Goal: Task Accomplishment & Management: Manage account settings

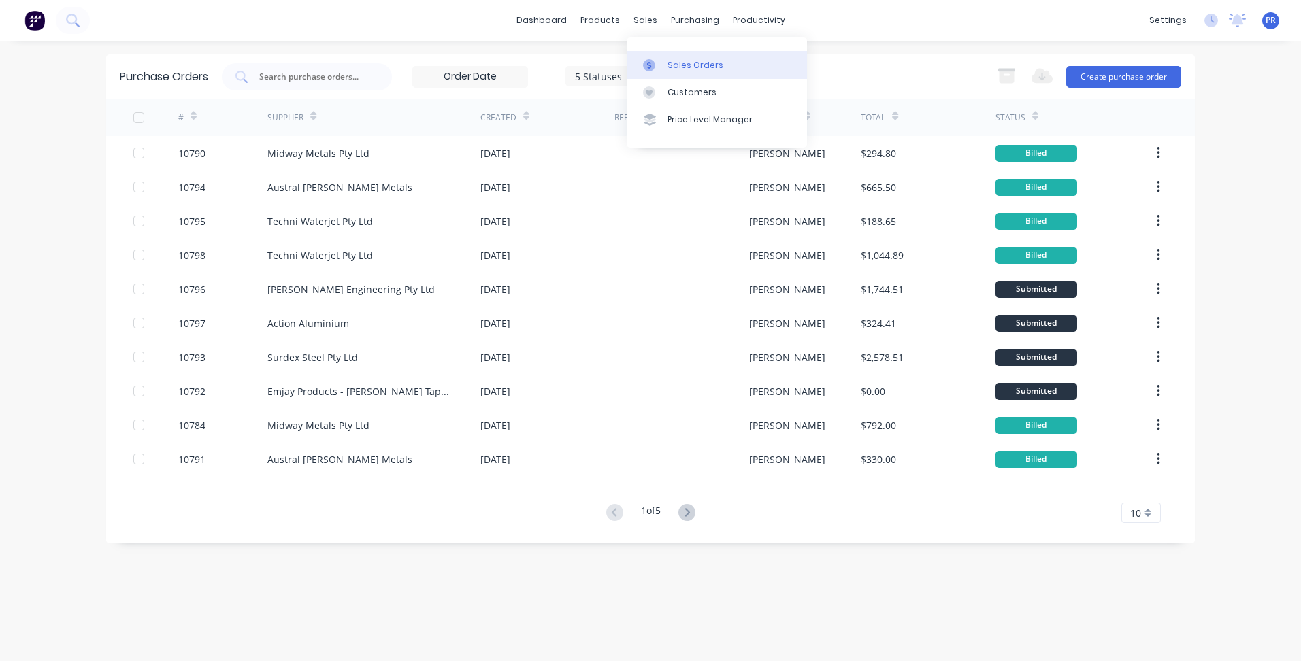
click at [692, 67] on div "Sales Orders" at bounding box center [695, 65] width 56 height 12
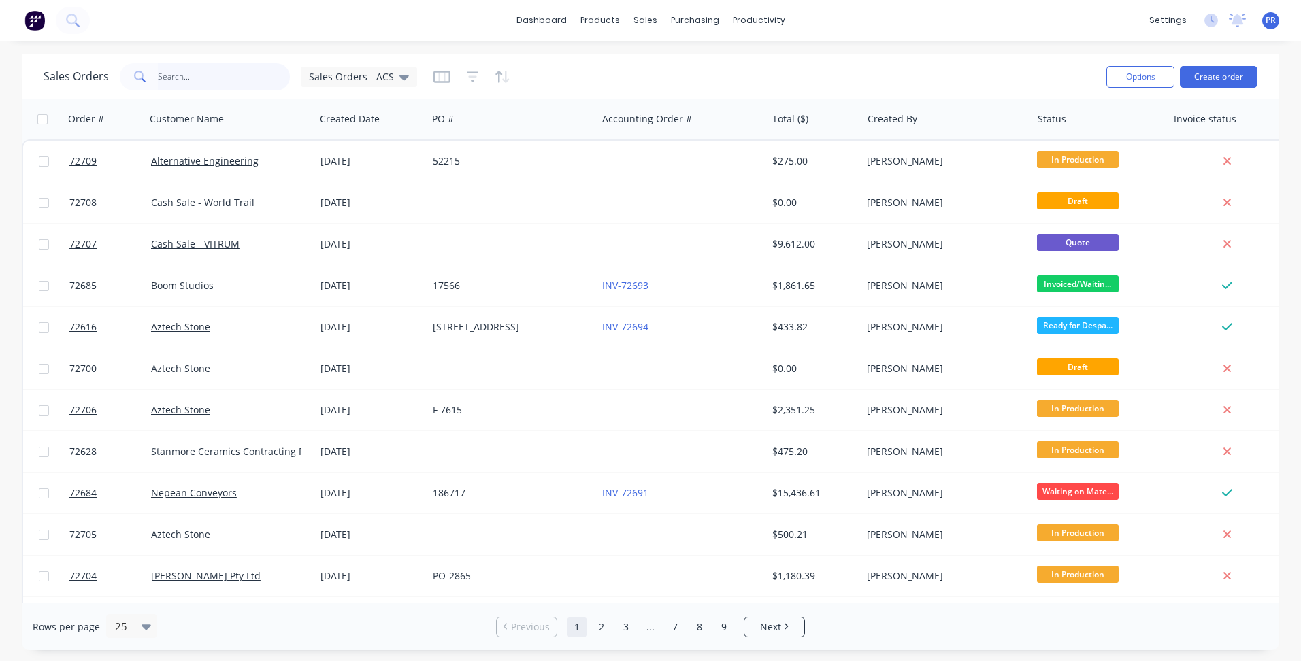
drag, startPoint x: 195, startPoint y: 82, endPoint x: 146, endPoint y: 92, distance: 50.0
click at [132, 75] on div at bounding box center [205, 76] width 170 height 27
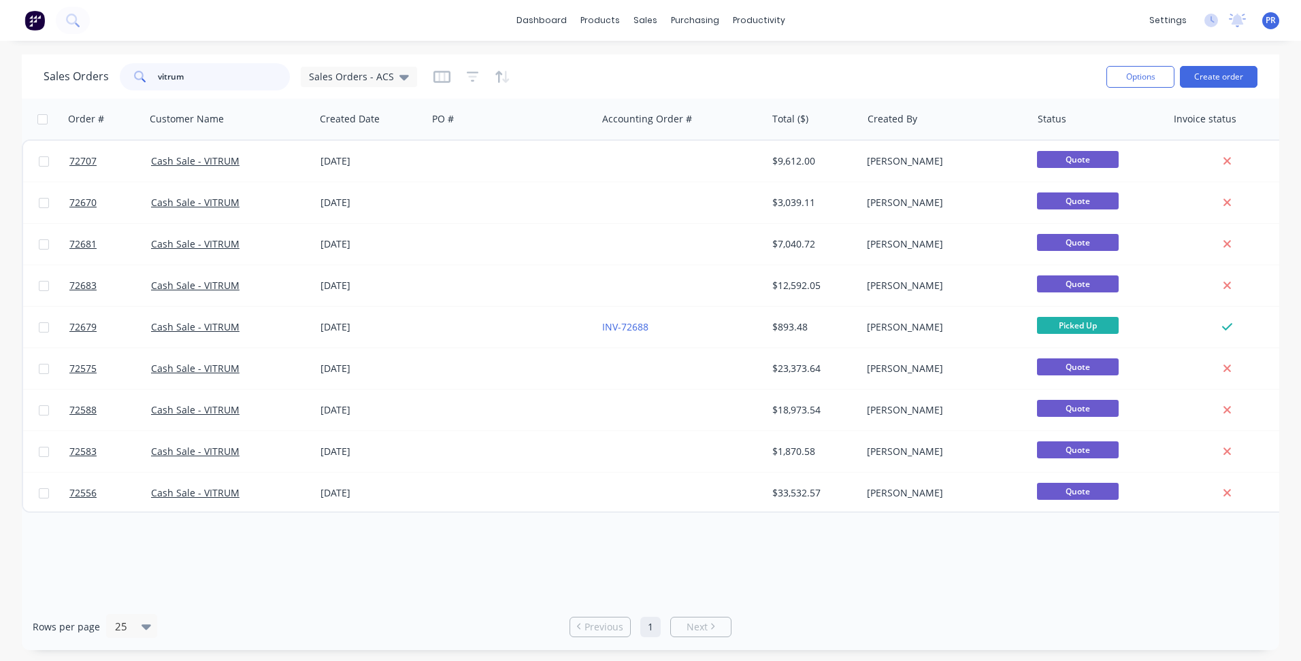
type input "vitrum"
click at [244, 154] on div "Cash Sale - VITRUM" at bounding box center [226, 161] width 151 height 14
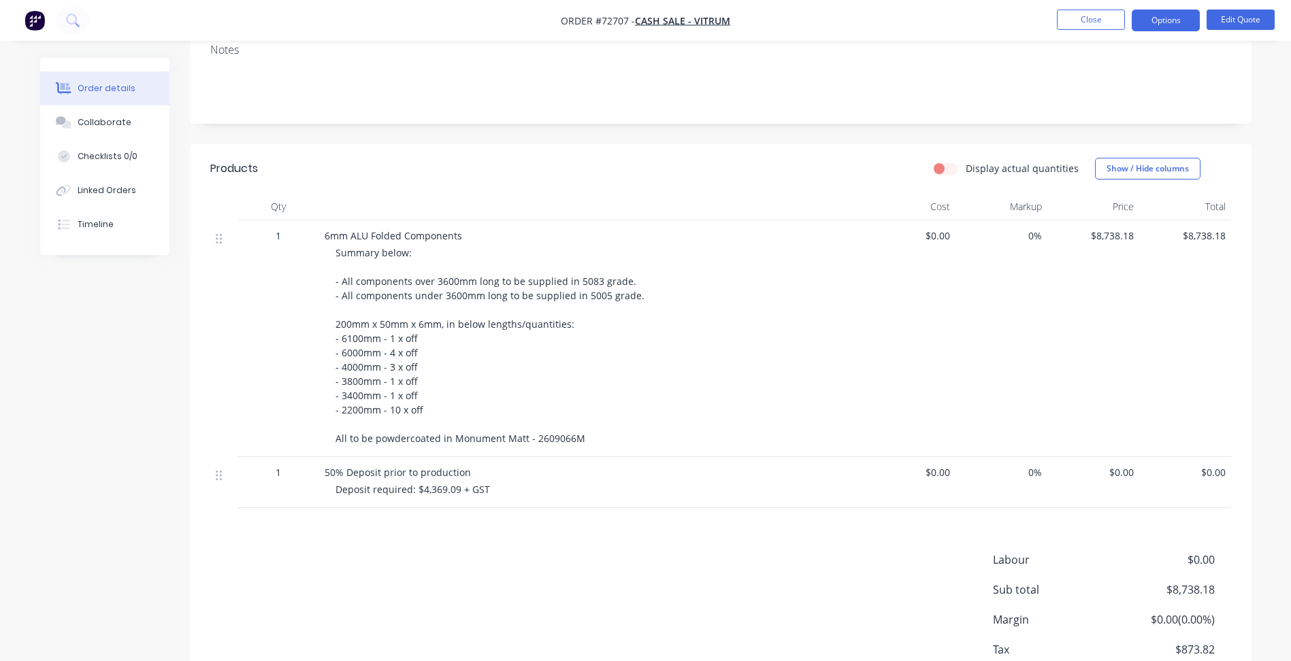
scroll to position [136, 0]
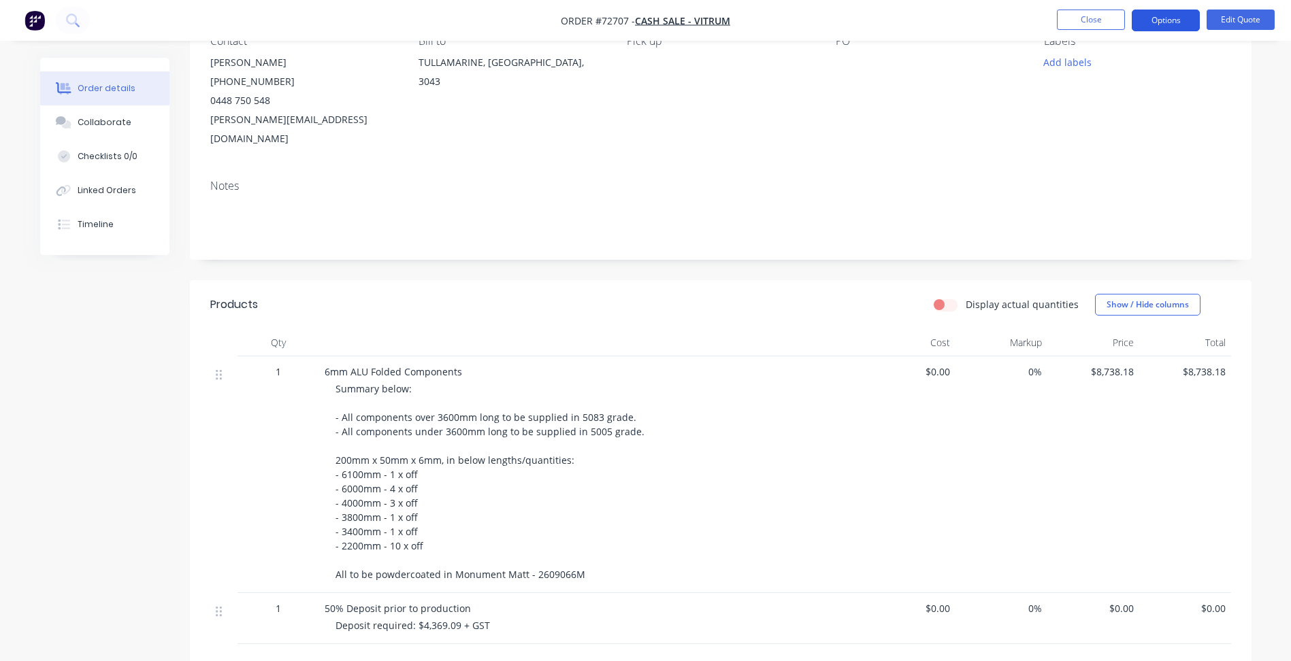
click at [1185, 19] on button "Options" at bounding box center [1165, 21] width 68 height 22
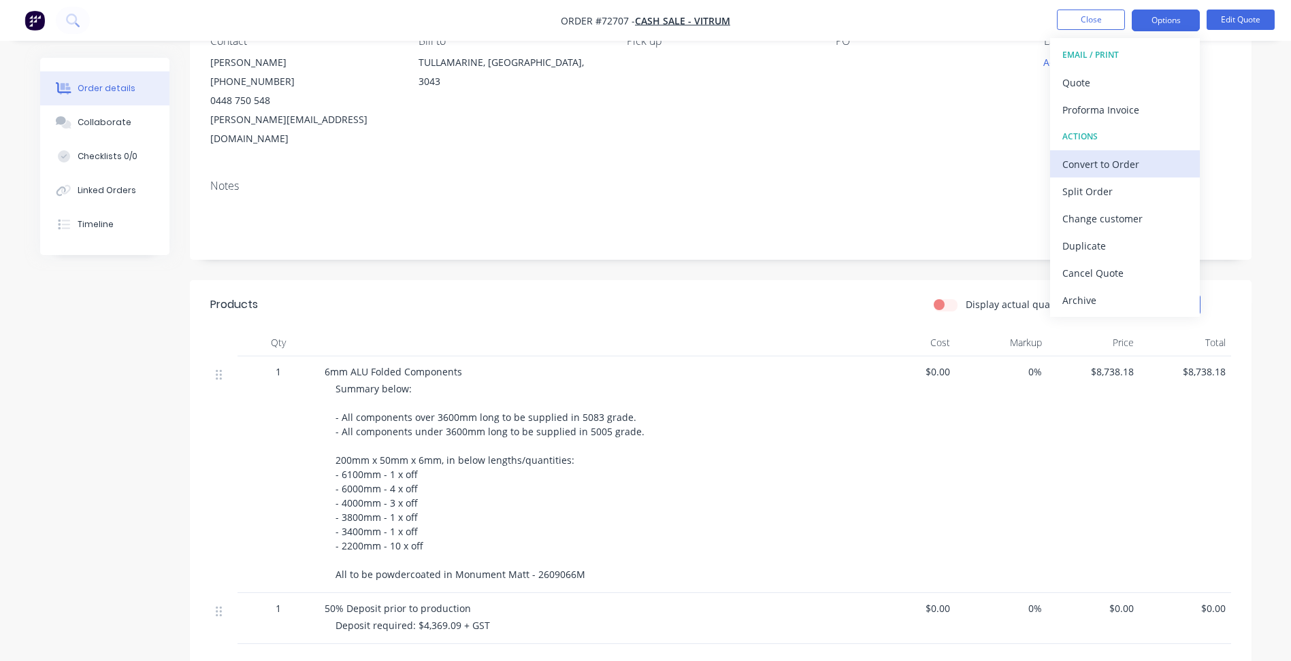
click at [1128, 170] on div "Convert to Order" at bounding box center [1124, 164] width 125 height 20
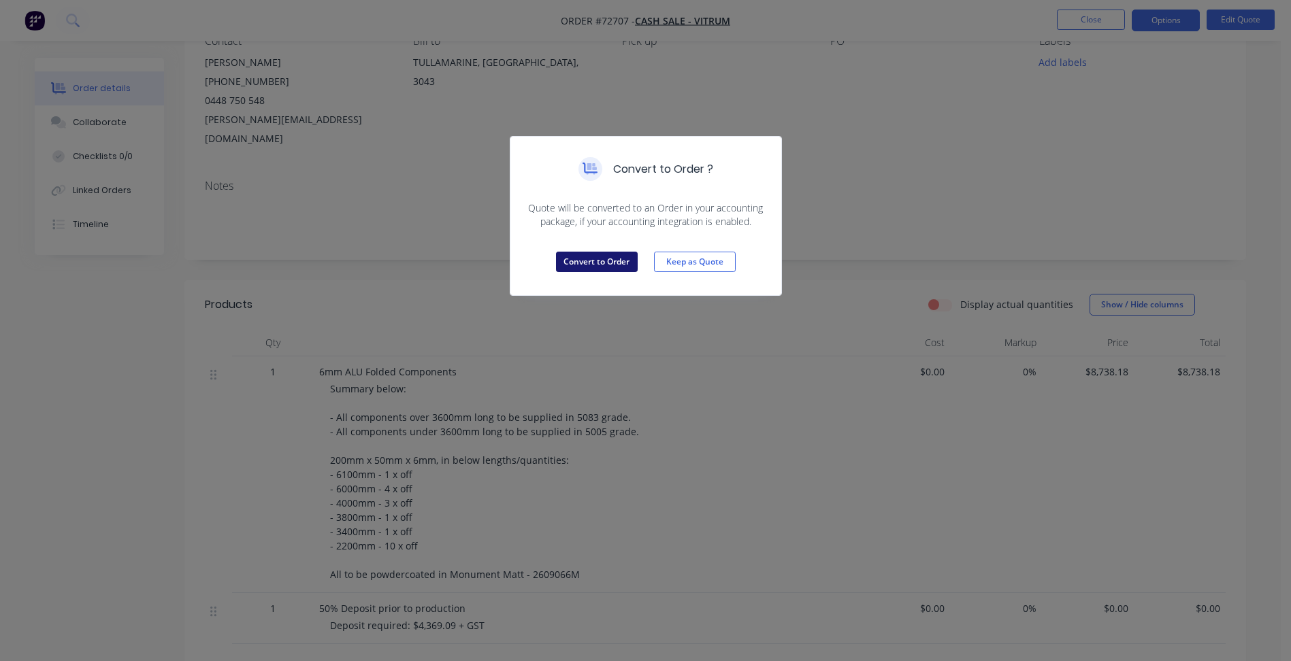
click at [625, 254] on button "Convert to Order" at bounding box center [597, 262] width 82 height 20
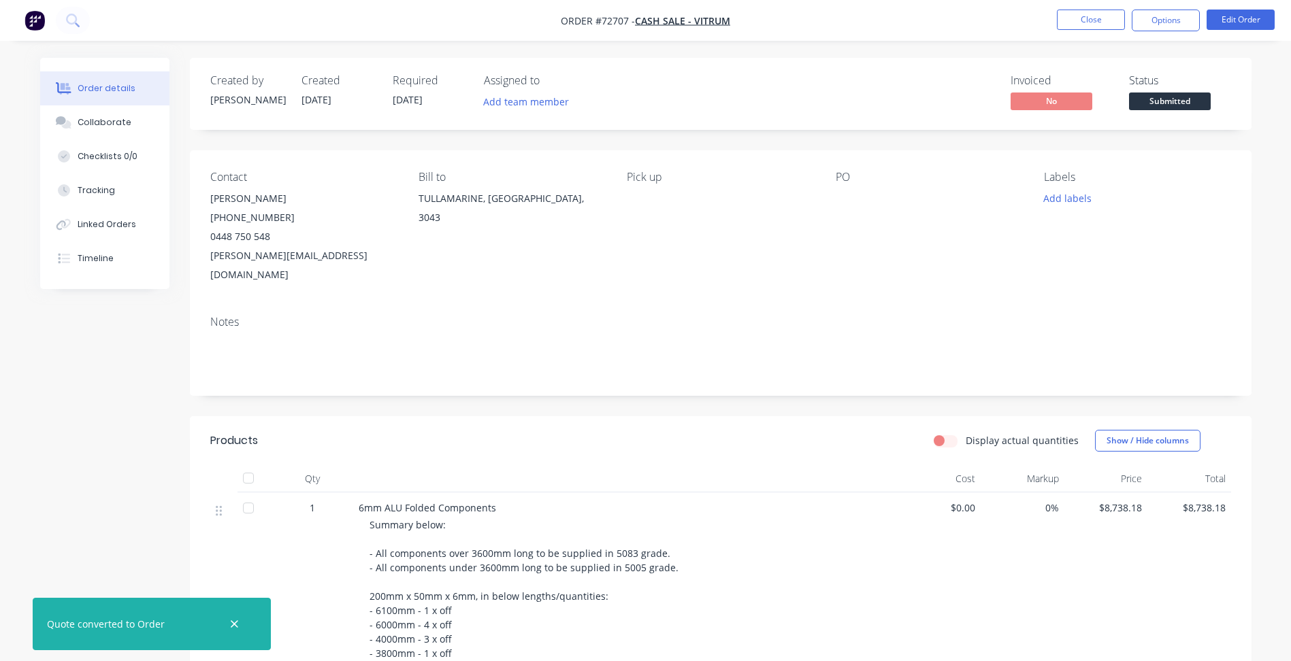
click at [419, 98] on span "[DATE]" at bounding box center [408, 99] width 30 height 13
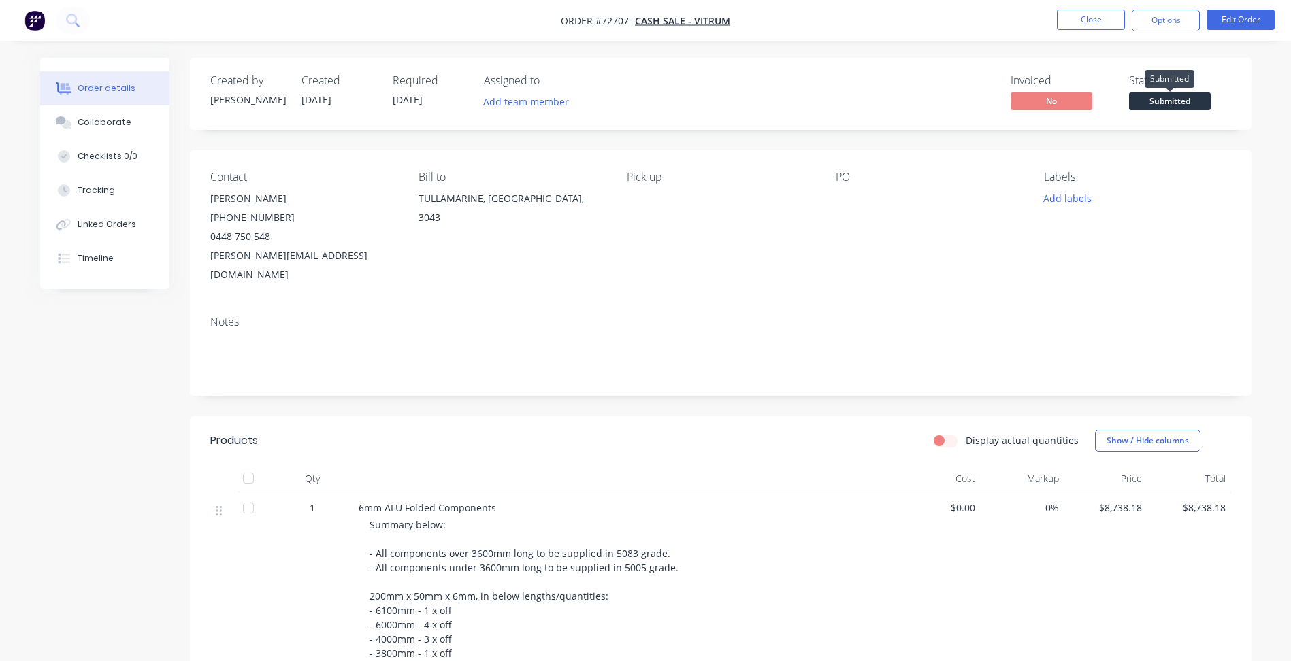
click at [1202, 94] on span "Submitted" at bounding box center [1170, 101] width 82 height 17
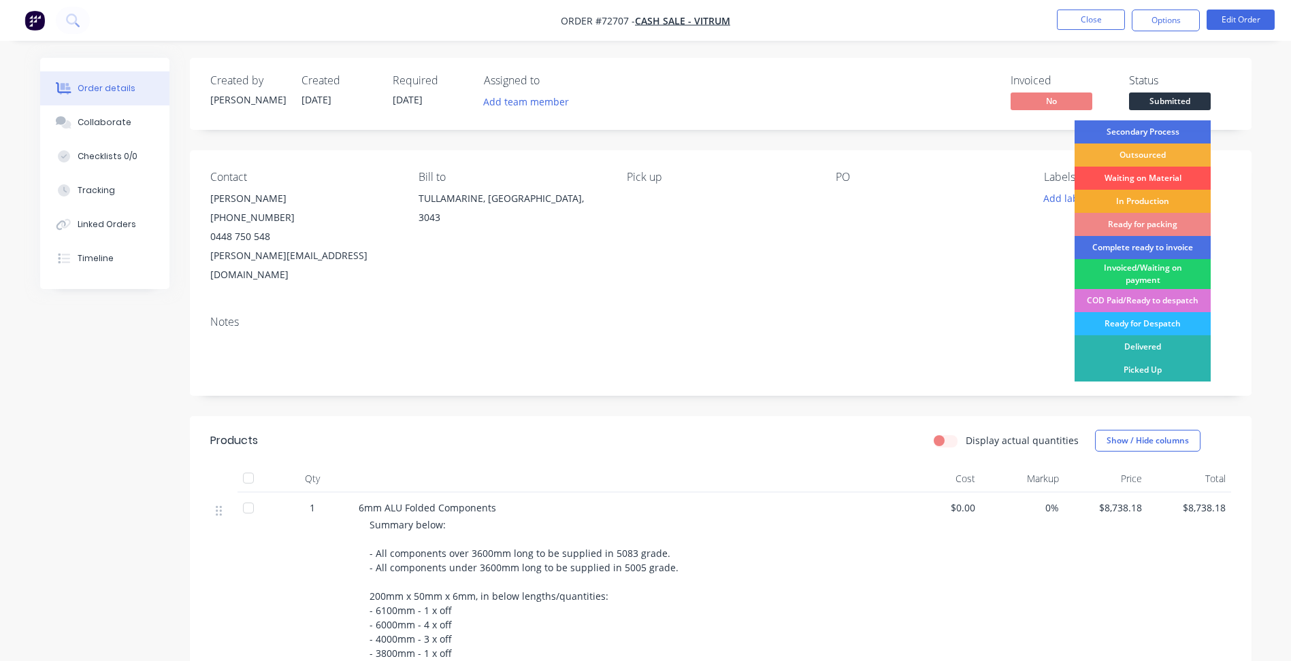
click at [1127, 203] on div "In Production" at bounding box center [1142, 201] width 136 height 23
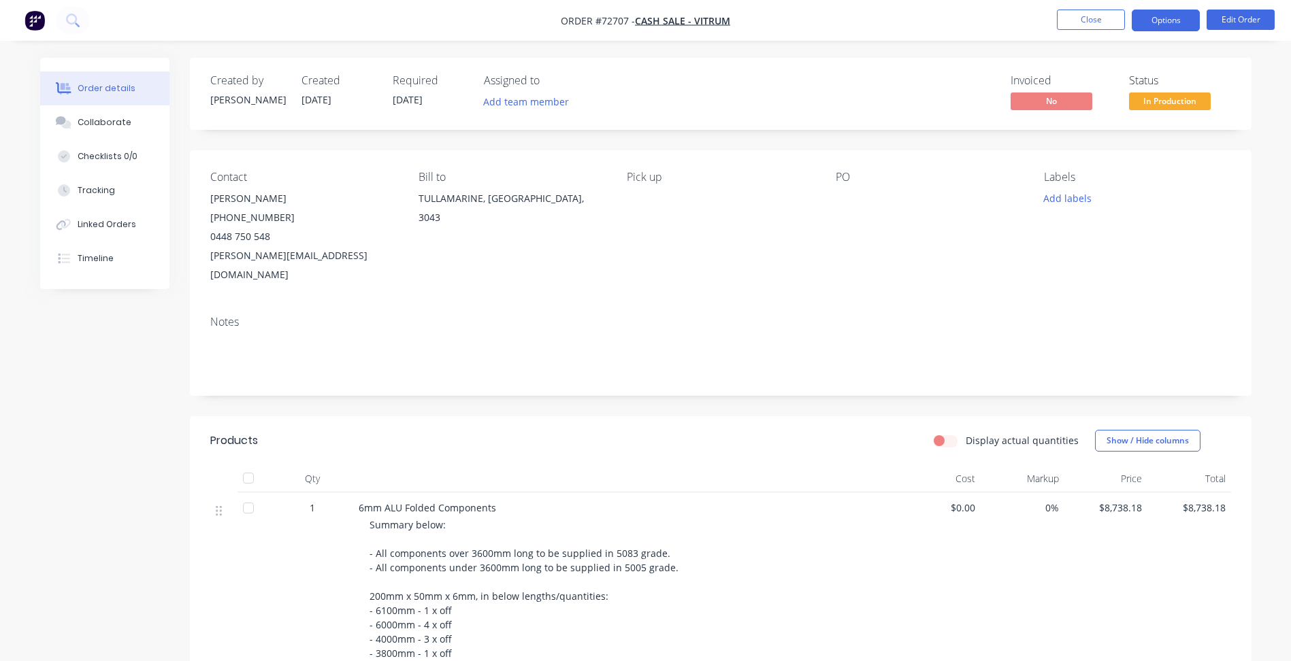
click at [1169, 18] on button "Options" at bounding box center [1165, 21] width 68 height 22
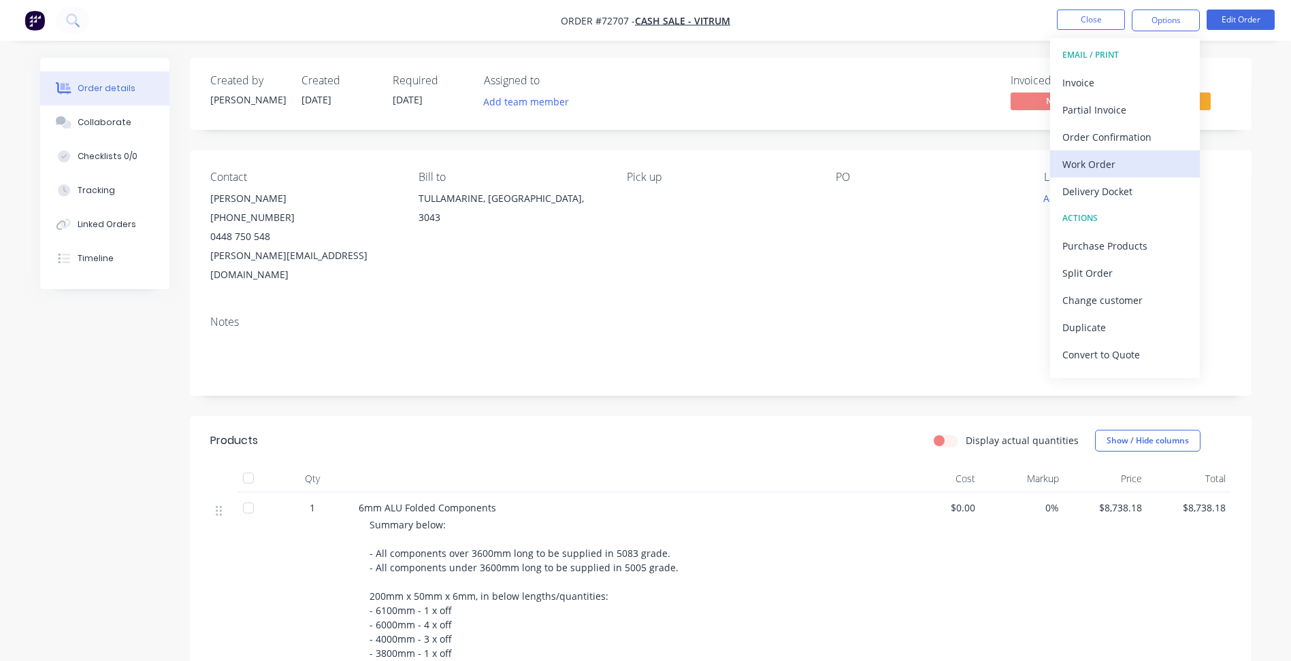
click at [1099, 161] on div "Work Order" at bounding box center [1124, 164] width 125 height 20
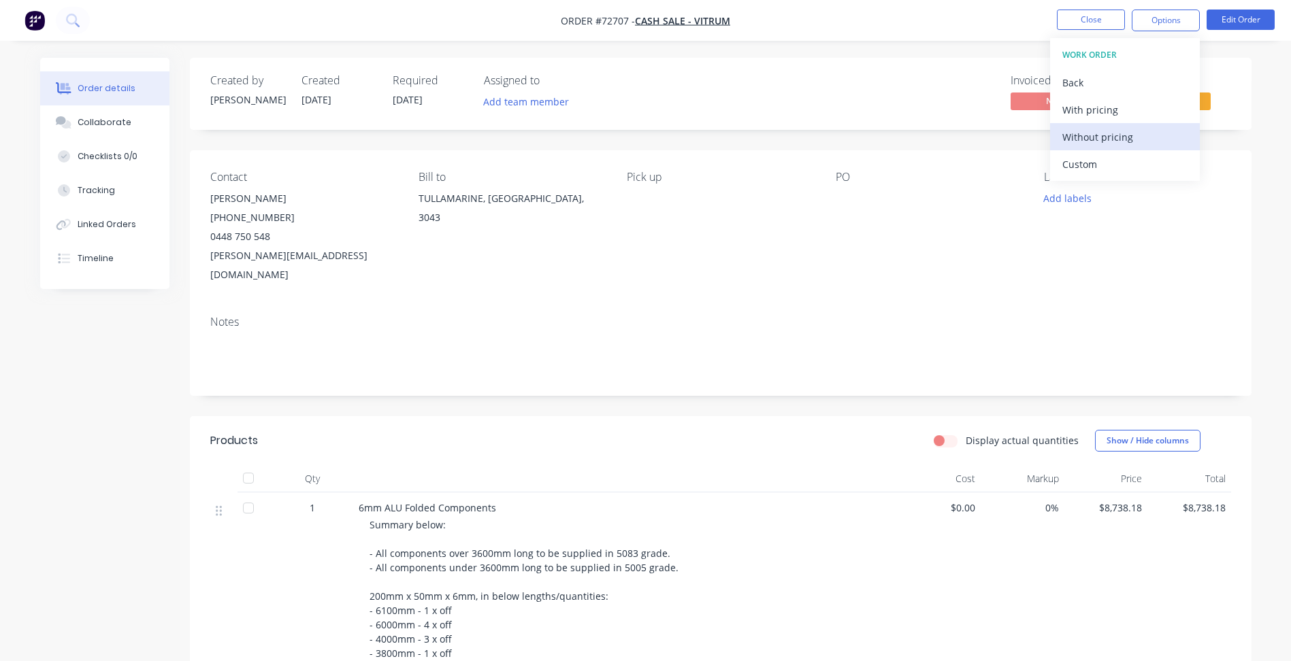
click at [1095, 137] on div "Without pricing" at bounding box center [1124, 137] width 125 height 20
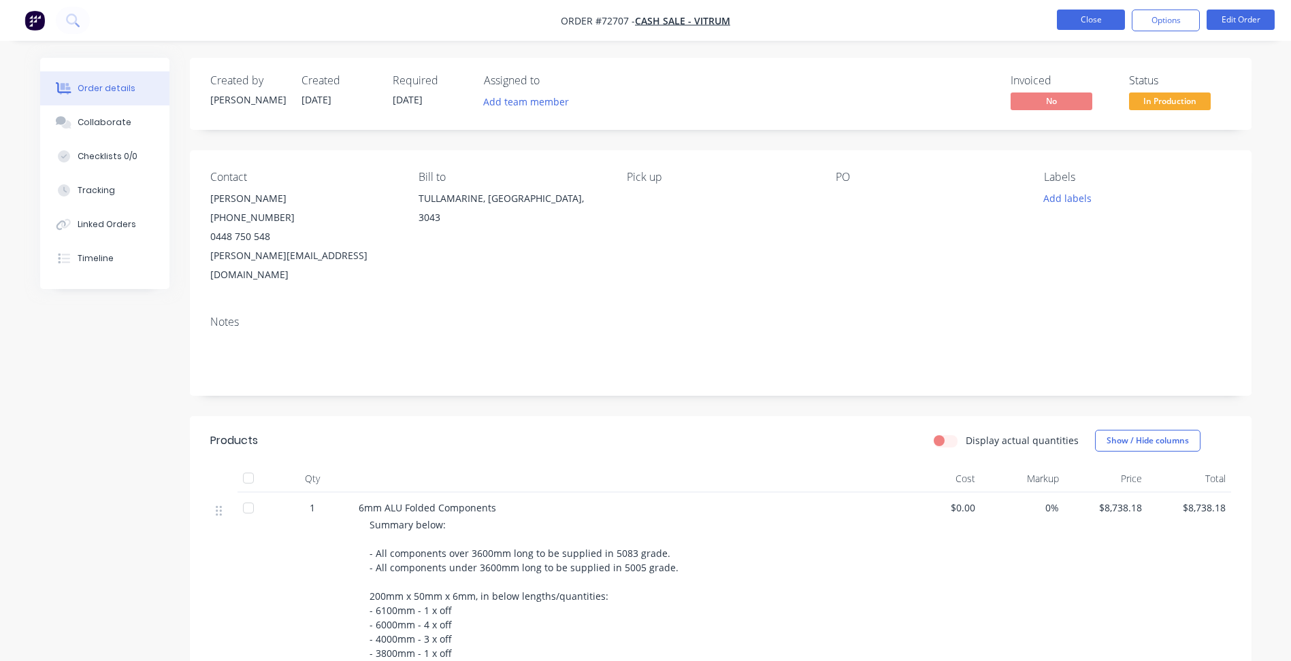
click at [1094, 17] on button "Close" at bounding box center [1091, 20] width 68 height 20
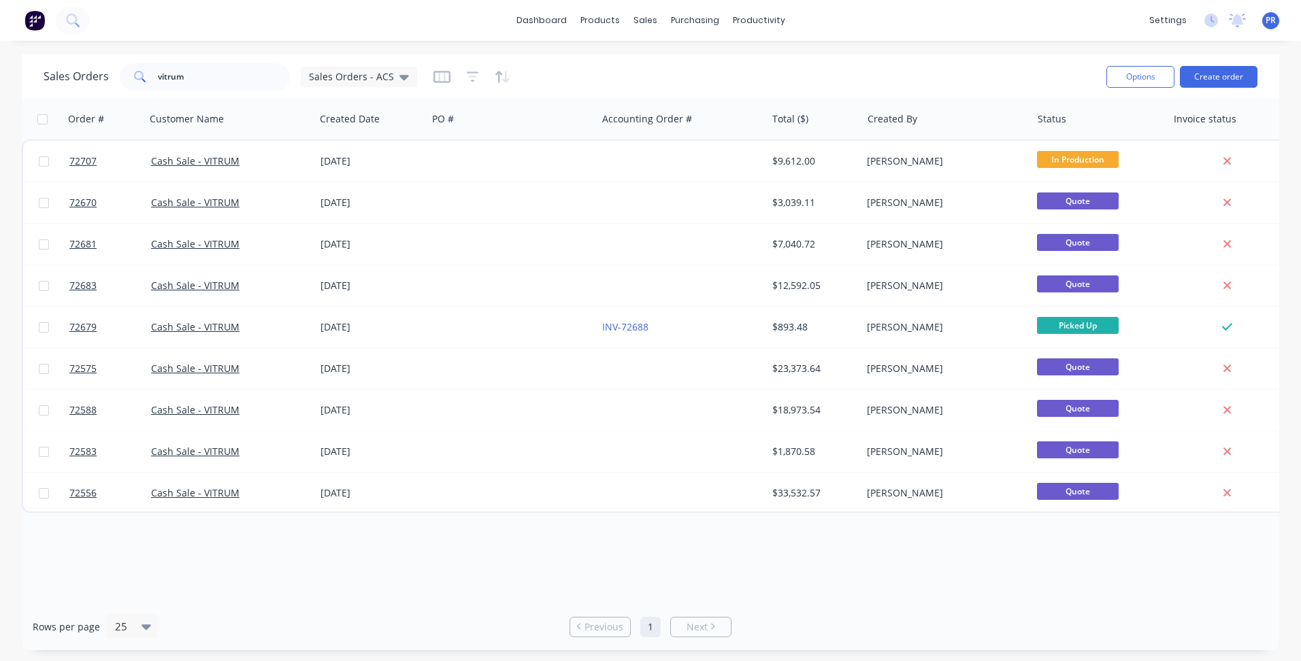
click at [859, 21] on div "dashboard products sales purchasing productivity dashboard products Product Cat…" at bounding box center [650, 20] width 1301 height 41
click at [1244, 73] on button "Create order" at bounding box center [1219, 77] width 78 height 22
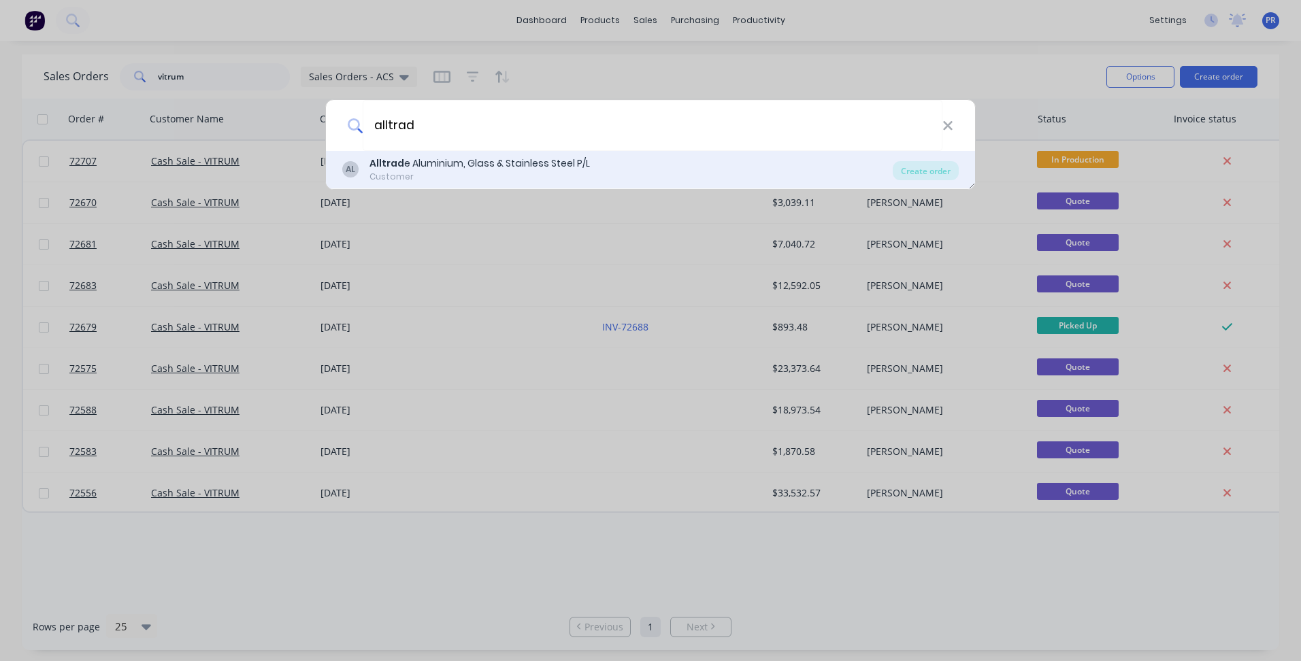
type input "alltrad"
click at [472, 171] on div "Customer" at bounding box center [479, 177] width 220 height 12
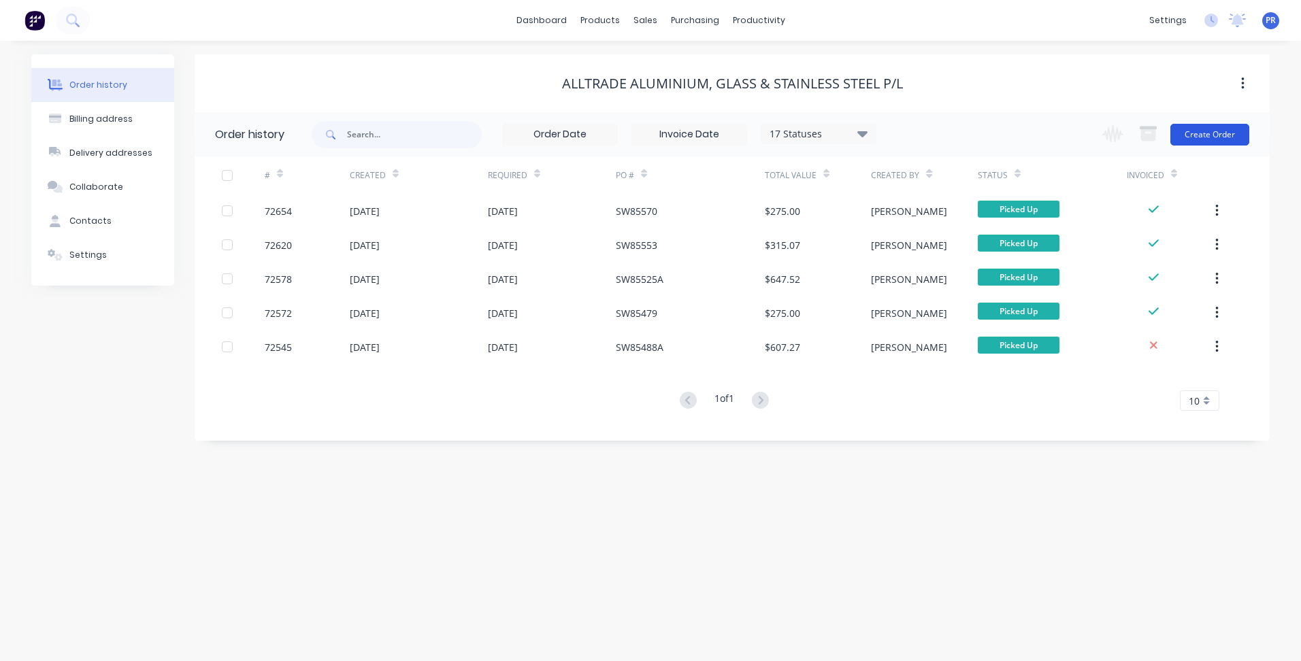
click at [1216, 134] on button "Create Order" at bounding box center [1209, 135] width 79 height 22
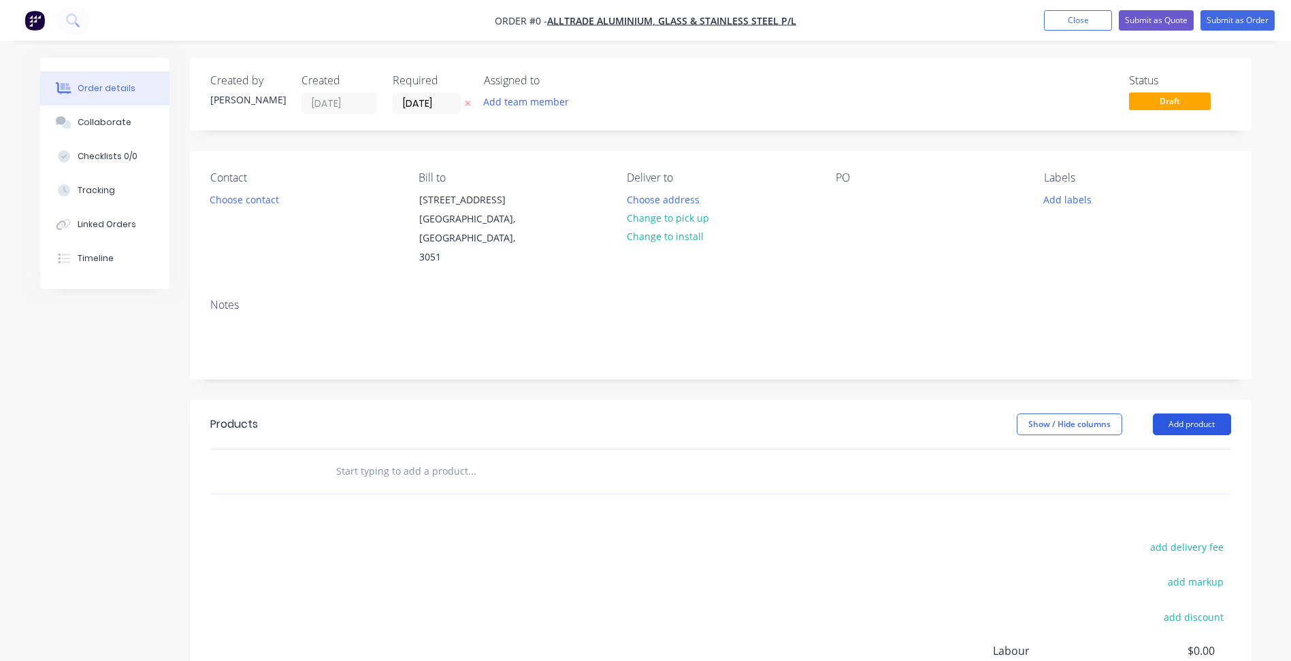
click at [1185, 415] on button "Add product" at bounding box center [1192, 425] width 78 height 22
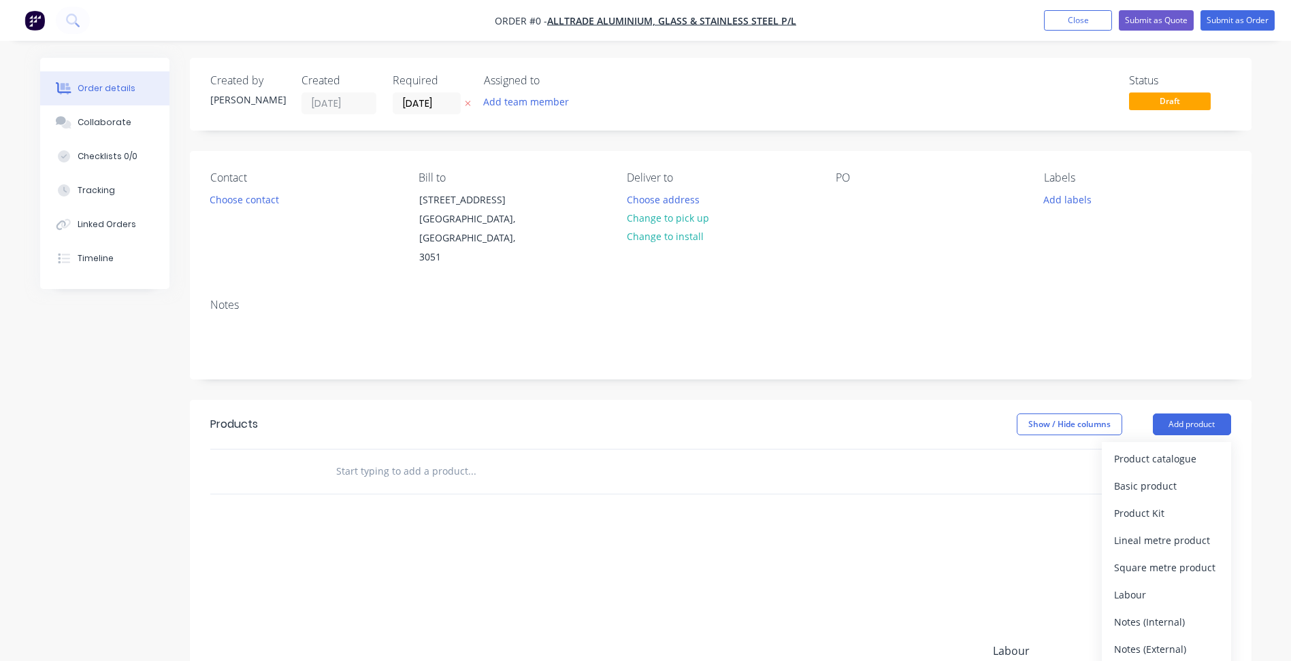
scroll to position [68, 0]
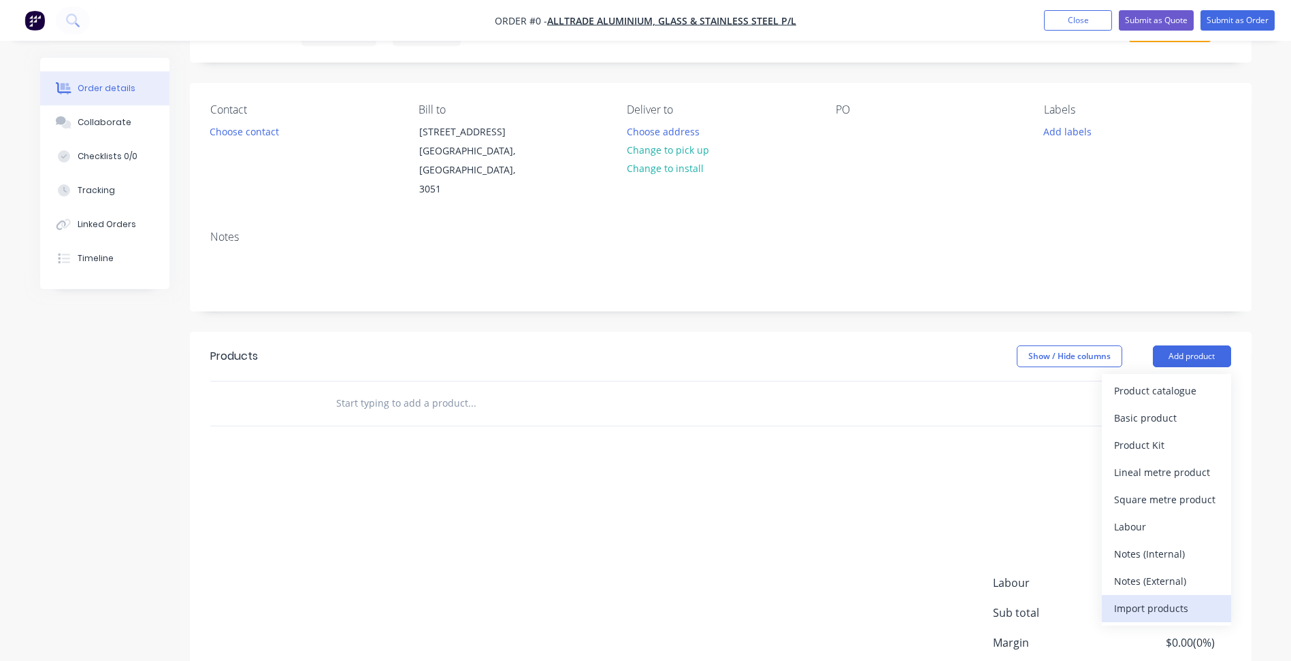
click at [1155, 600] on div "Import products" at bounding box center [1166, 609] width 105 height 20
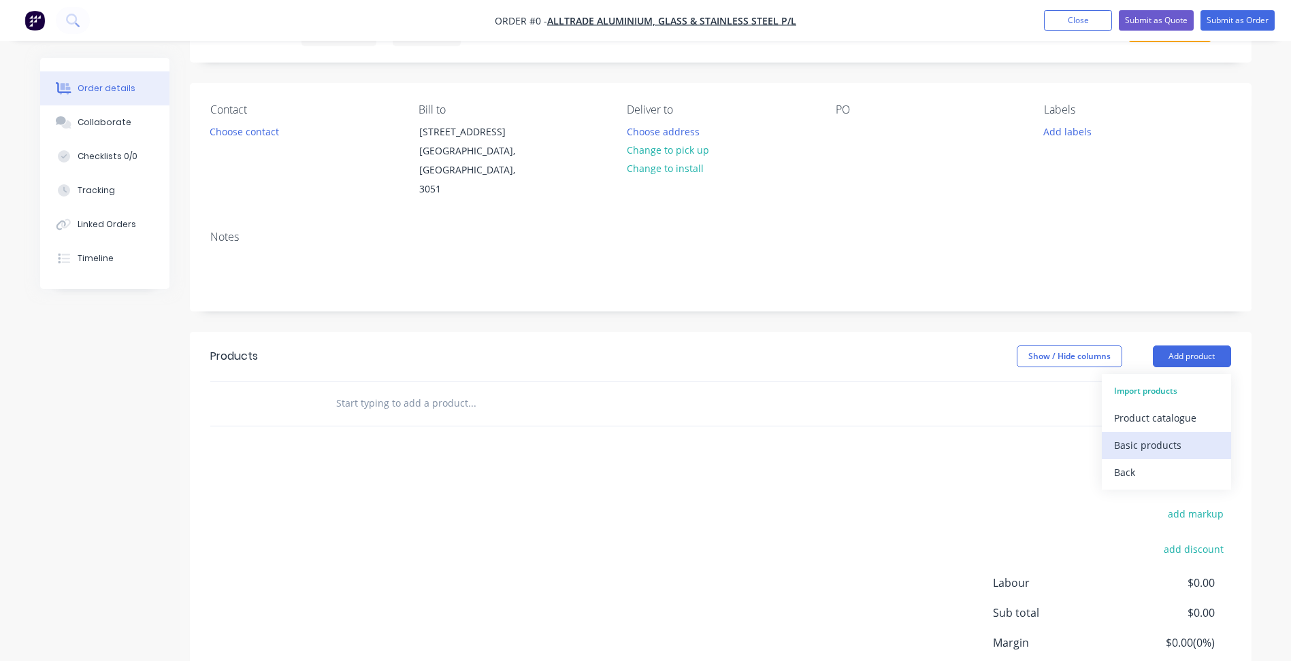
click at [1122, 456] on button "Basic products" at bounding box center [1166, 445] width 129 height 27
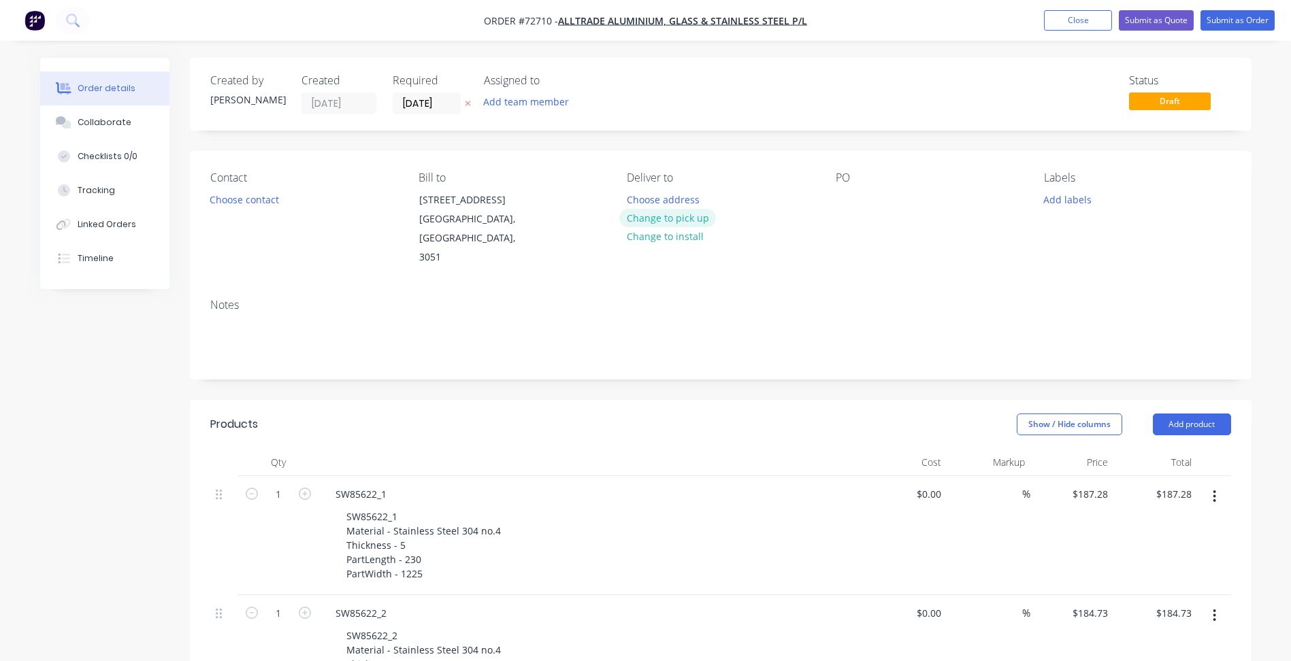
click at [678, 219] on button "Change to pick up" at bounding box center [667, 218] width 97 height 18
click at [265, 201] on button "Choose contact" at bounding box center [244, 199] width 84 height 18
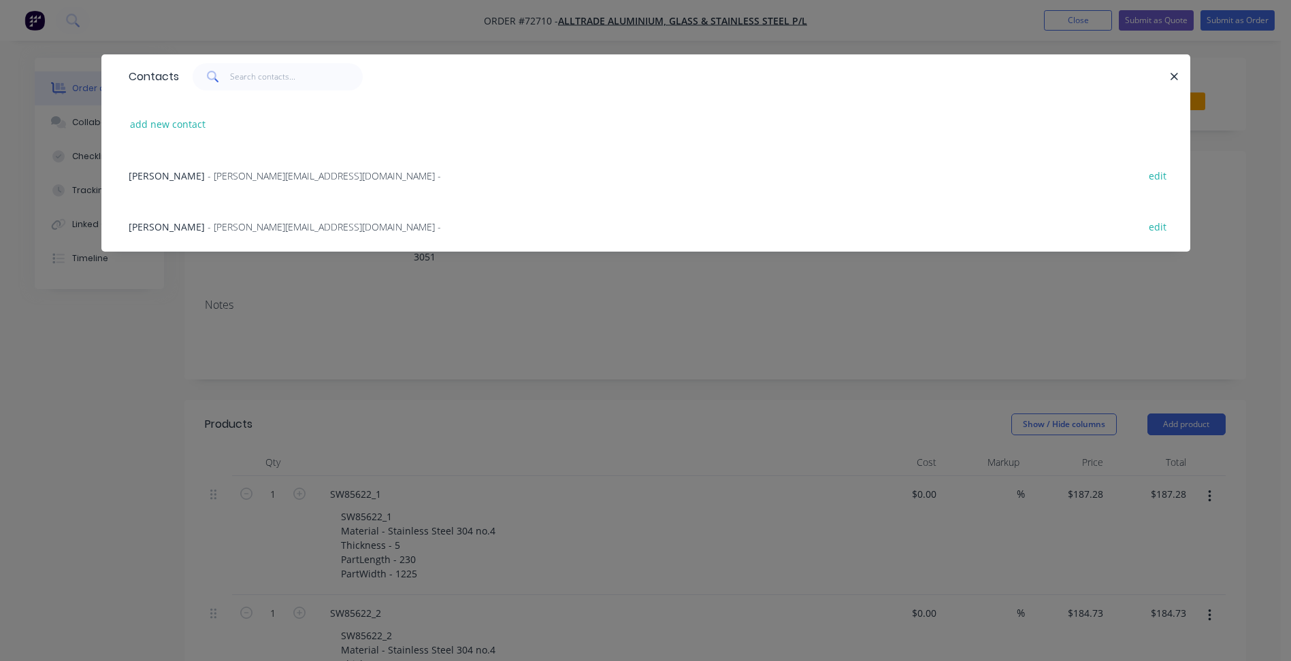
click at [208, 172] on span "- [PERSON_NAME][EMAIL_ADDRESS][DOMAIN_NAME] -" at bounding box center [324, 175] width 233 height 13
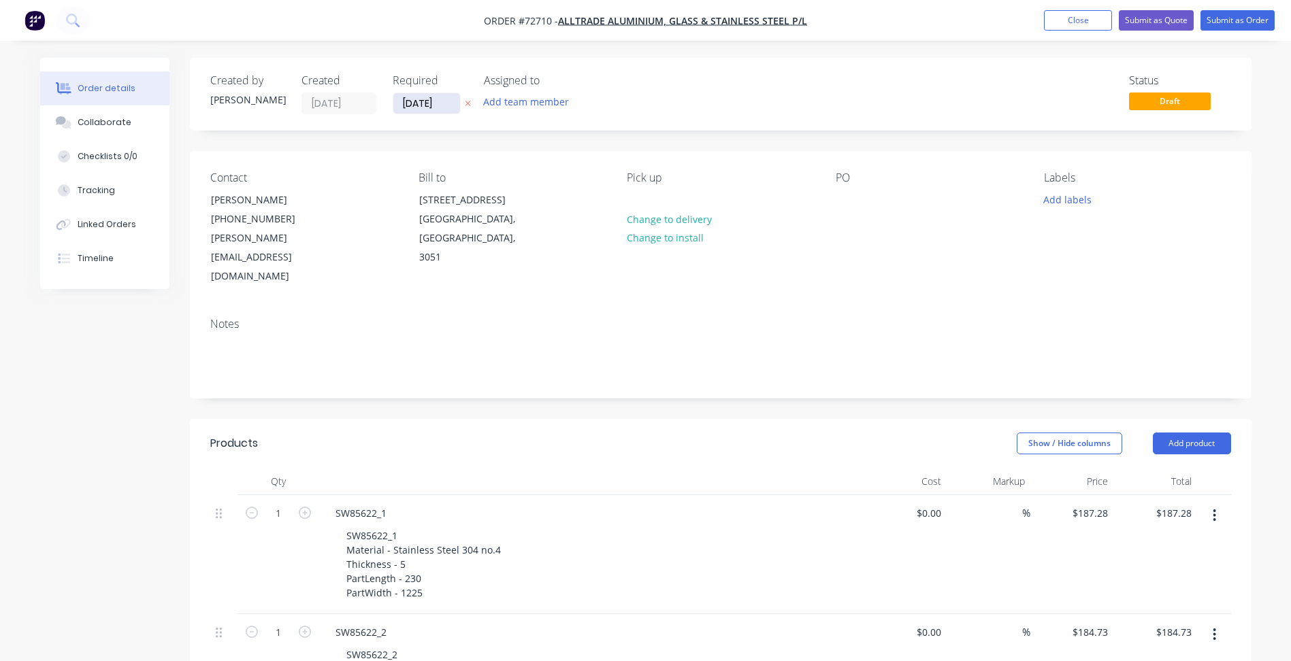
click at [431, 103] on input "[DATE]" at bounding box center [426, 103] width 67 height 20
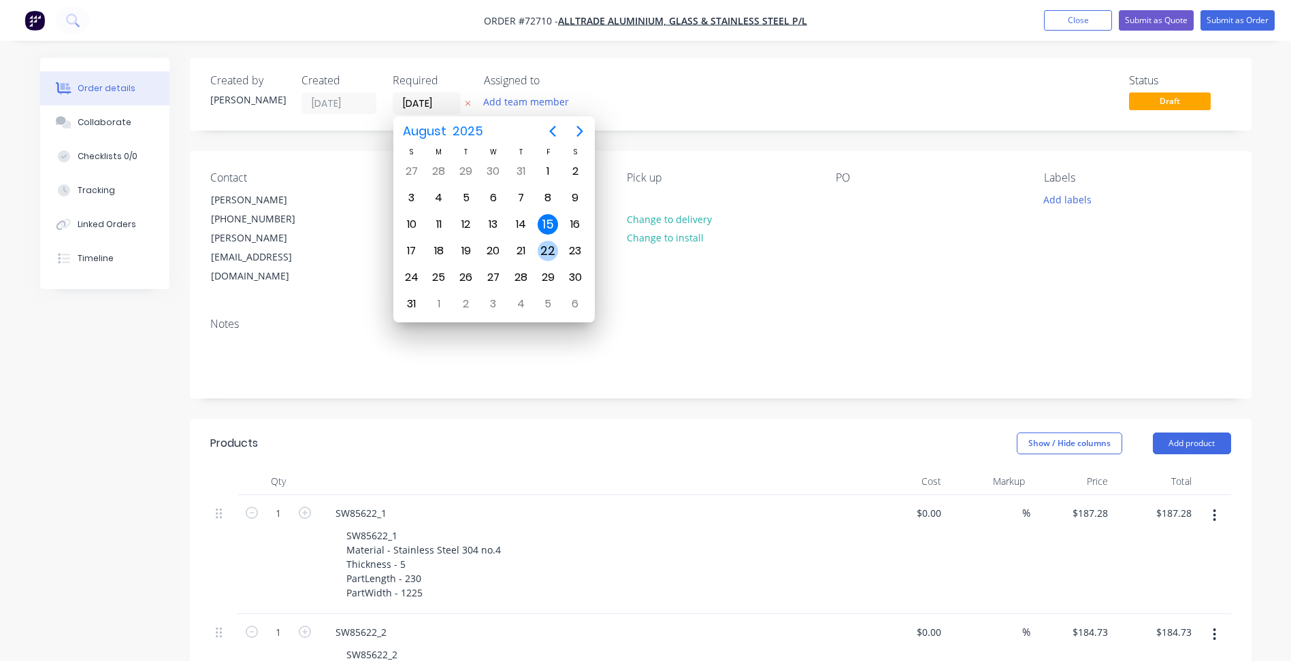
click at [549, 254] on div "22" at bounding box center [547, 251] width 20 height 20
type input "[DATE]"
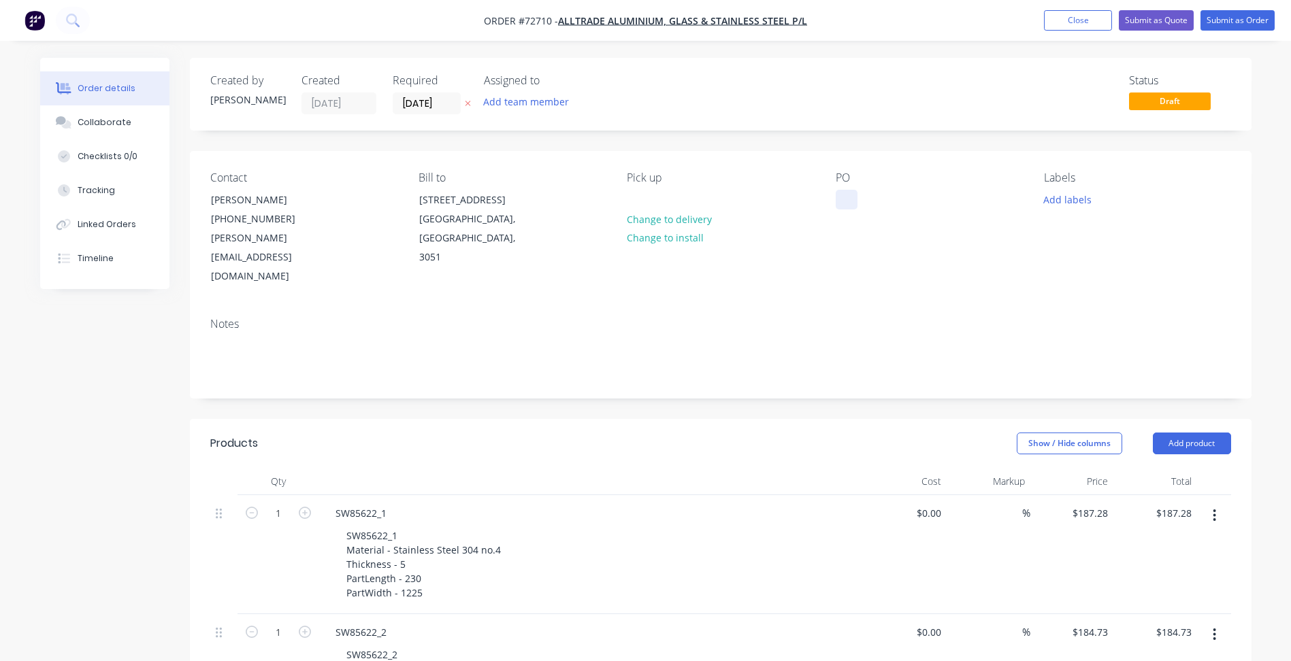
click at [853, 203] on div at bounding box center [847, 200] width 22 height 20
click at [854, 200] on div at bounding box center [847, 200] width 22 height 20
click at [845, 201] on div at bounding box center [847, 200] width 22 height 20
paste div
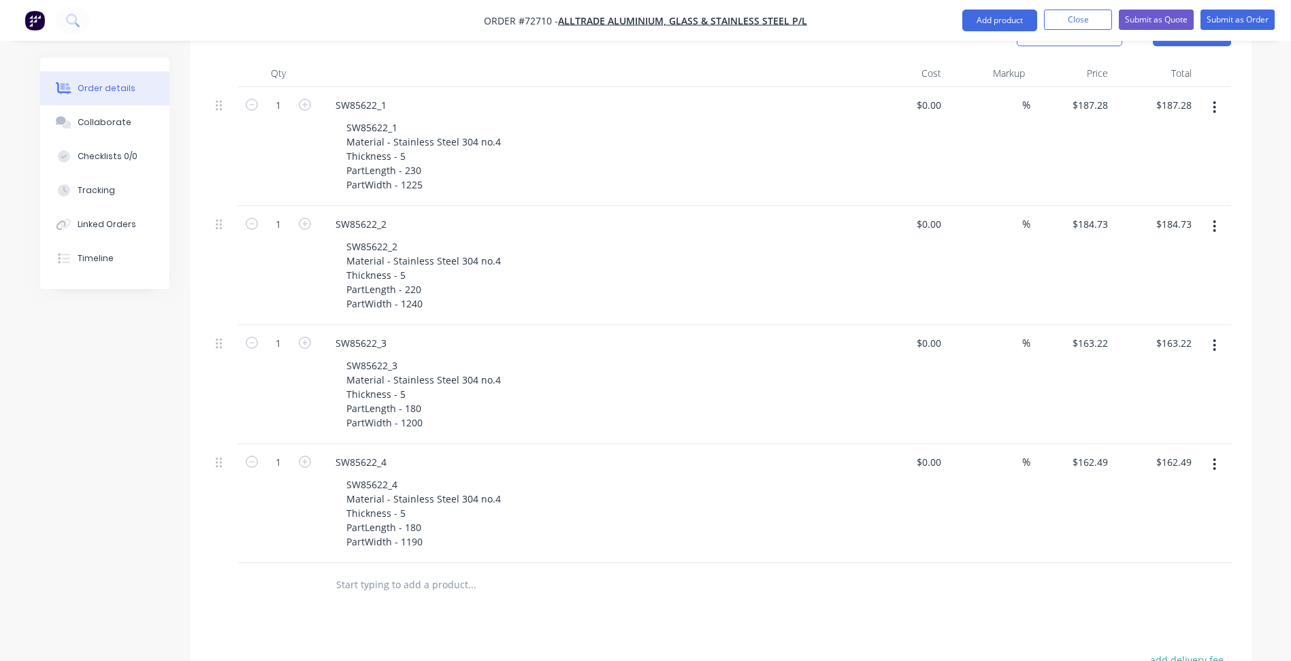
scroll to position [544, 0]
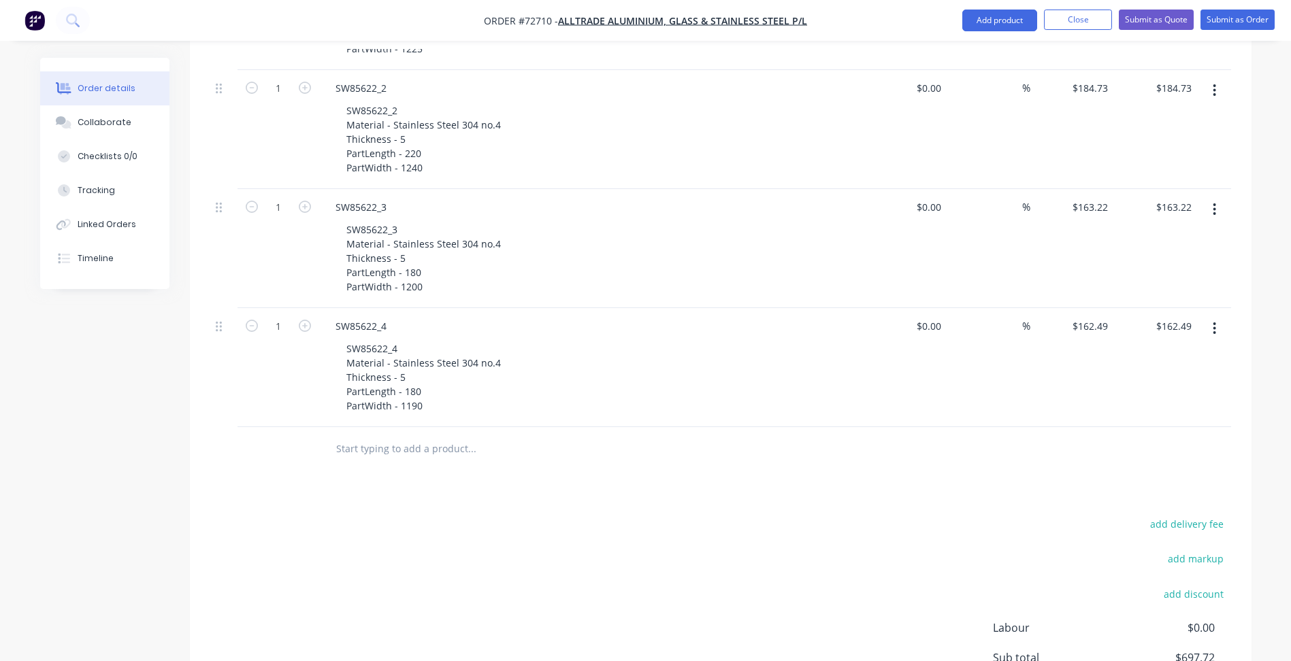
click at [721, 549] on div "add delivery fee add markup add discount Labour $0.00 Sub total $697.72 Margin …" at bounding box center [720, 646] width 1021 height 263
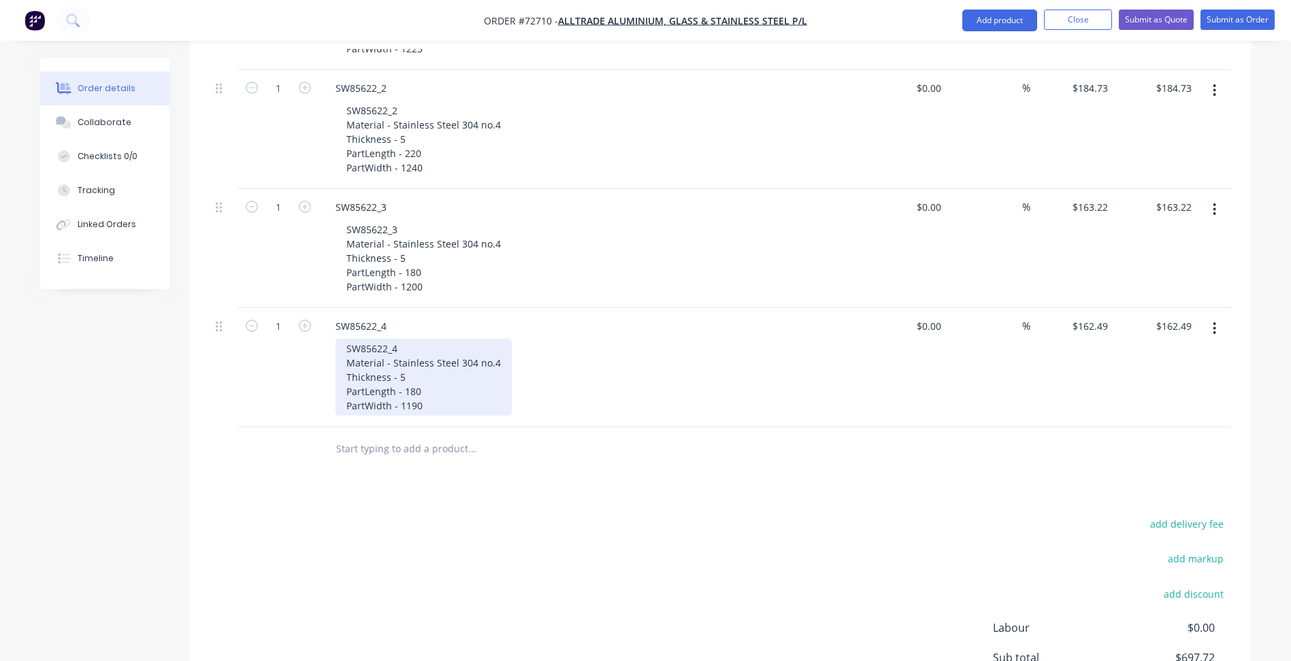
click at [425, 388] on div "SW85622_4 Material - Stainless Steel 304 no.4 Thickness - 5 PartLength - 180 Pa…" at bounding box center [423, 377] width 176 height 77
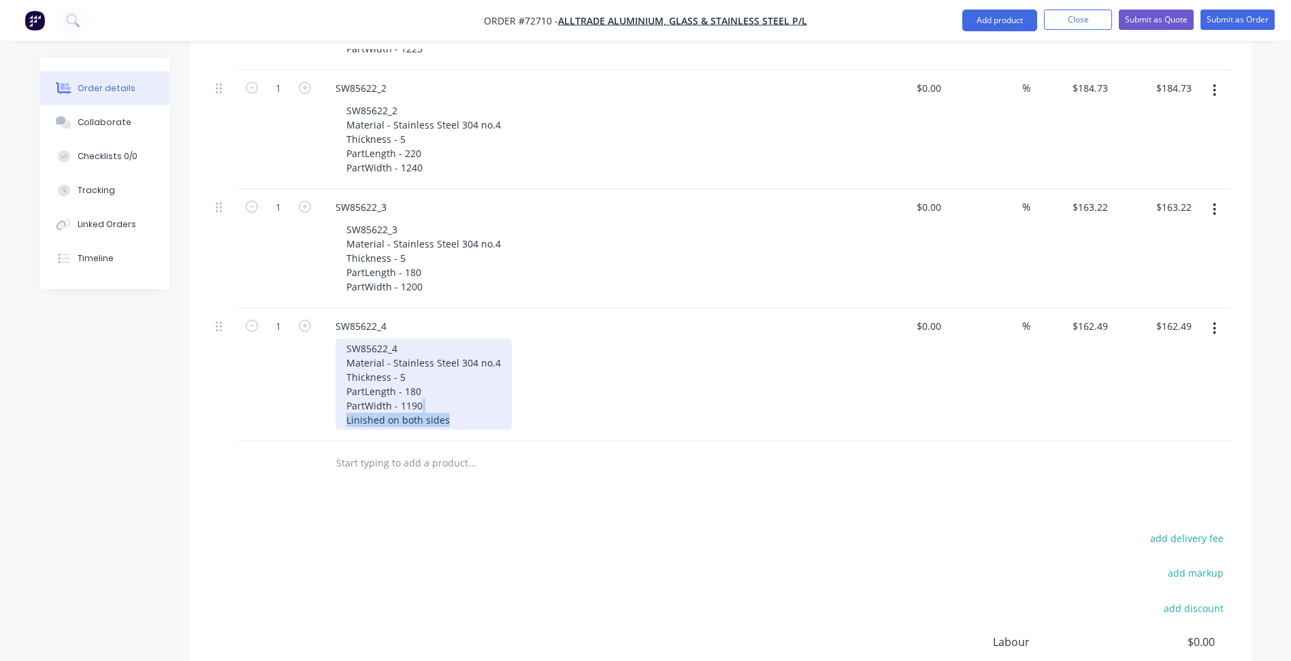
copy div "Linished on both sides"
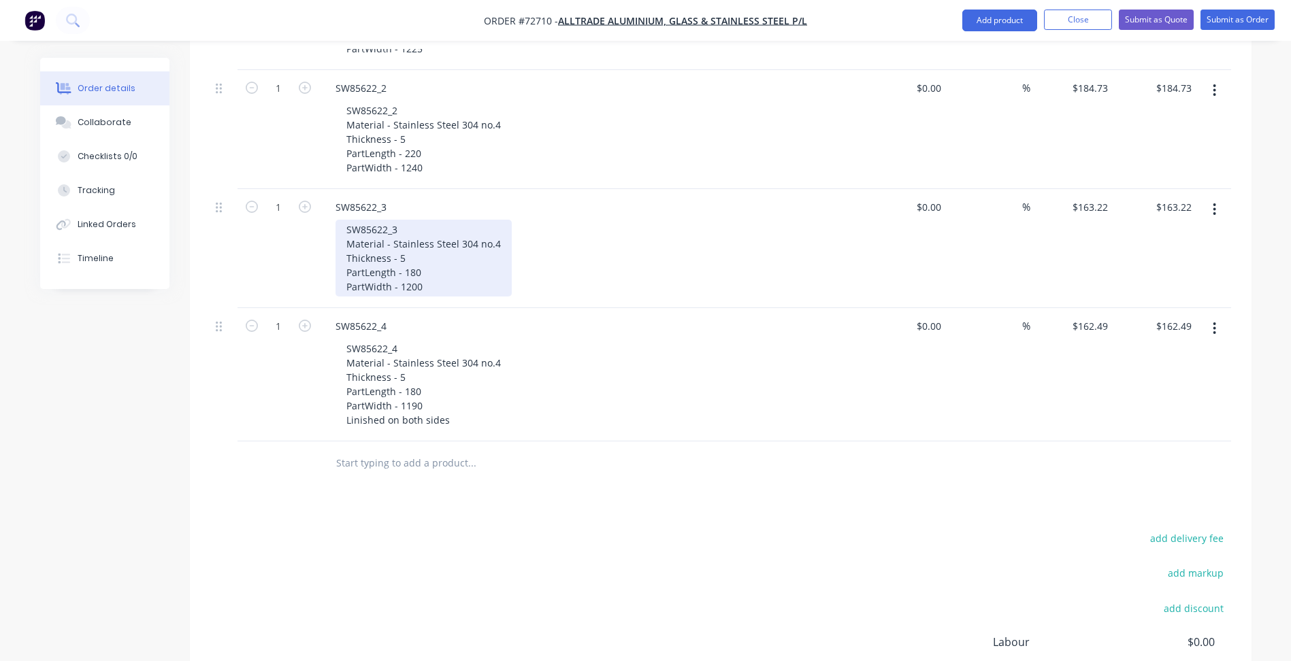
click at [440, 272] on div "SW85622_3 Material - Stainless Steel 304 no.4 Thickness - 5 PartLength - 180 Pa…" at bounding box center [423, 258] width 176 height 77
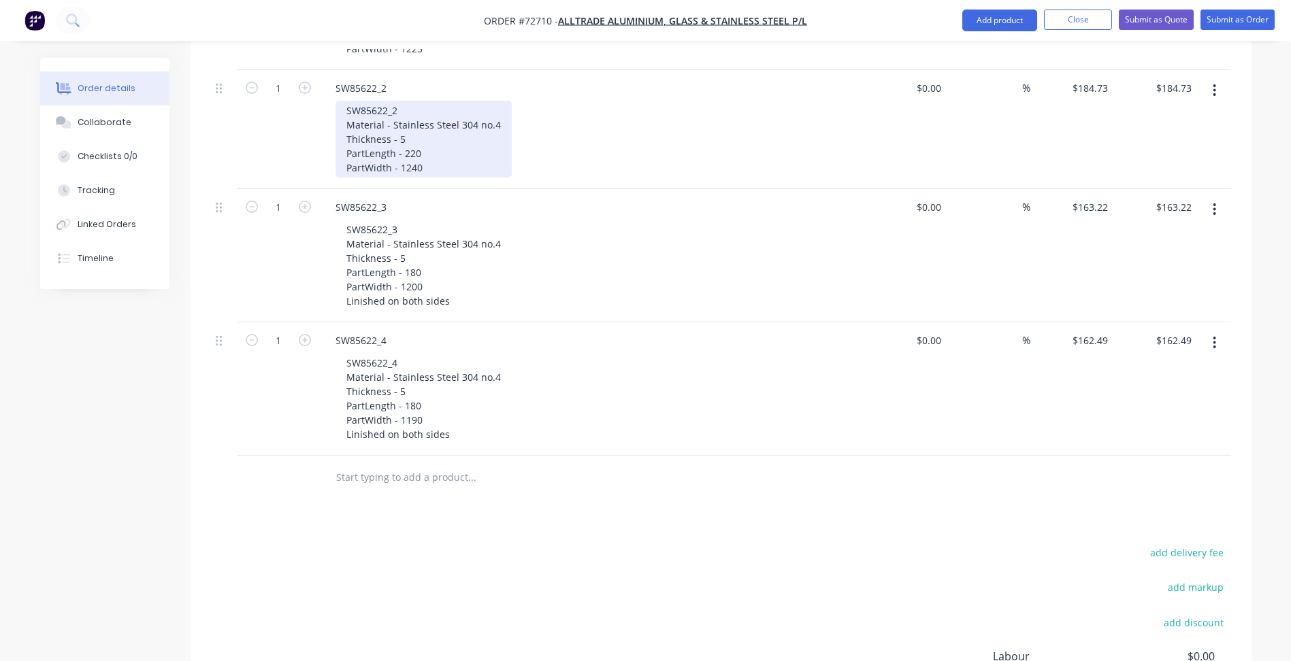
click at [441, 146] on div "SW85622_2 Material - Stainless Steel 304 no.4 Thickness - 5 PartLength - 220 Pa…" at bounding box center [423, 139] width 176 height 77
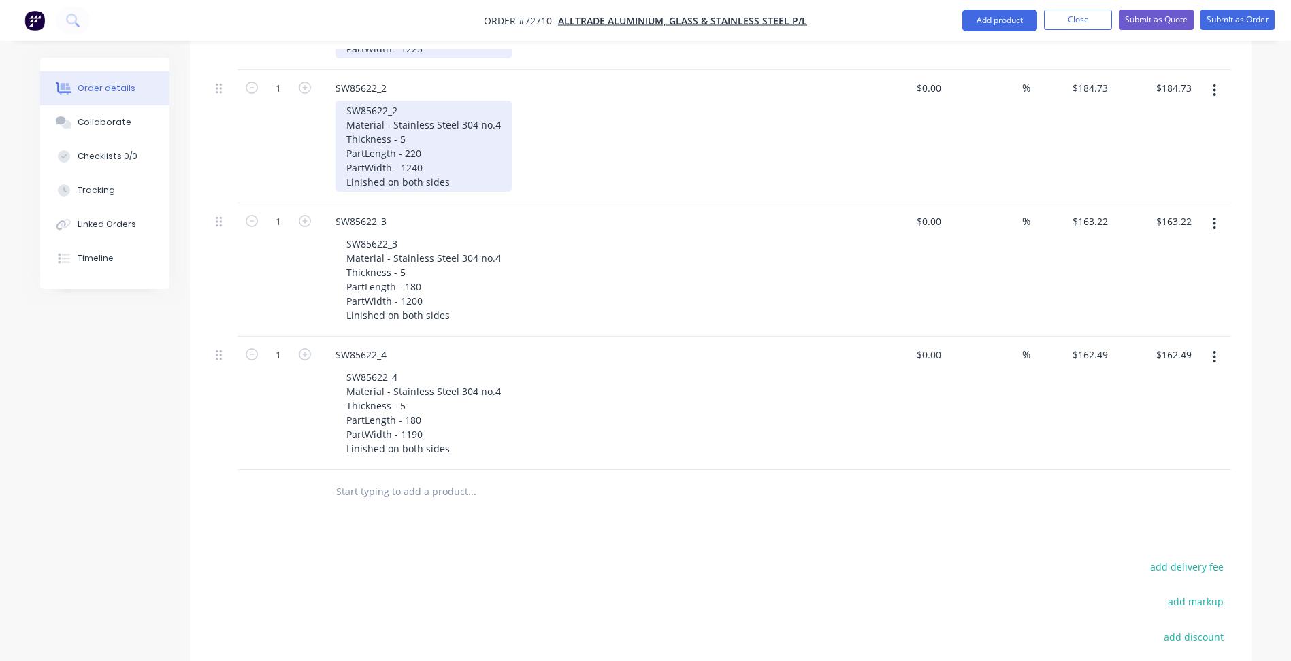
scroll to position [408, 0]
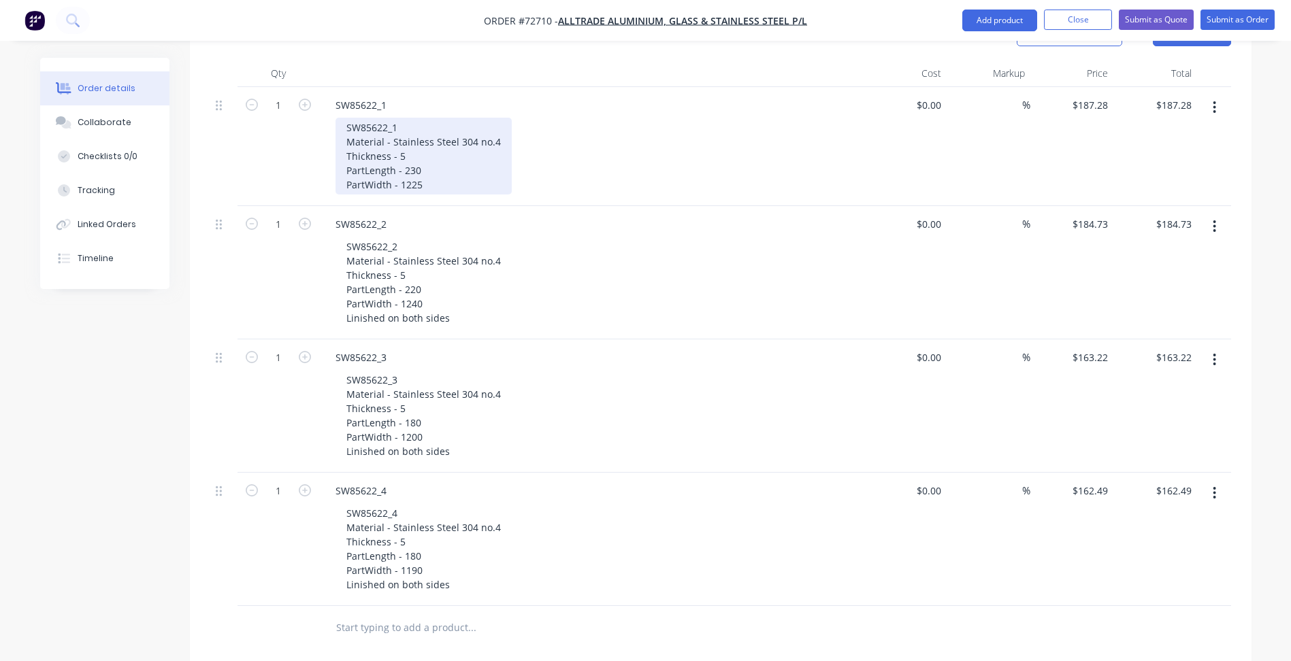
click at [441, 171] on div "SW85622_1 Material - Stainless Steel 304 no.4 Thickness - 5 PartLength - 230 Pa…" at bounding box center [423, 156] width 176 height 77
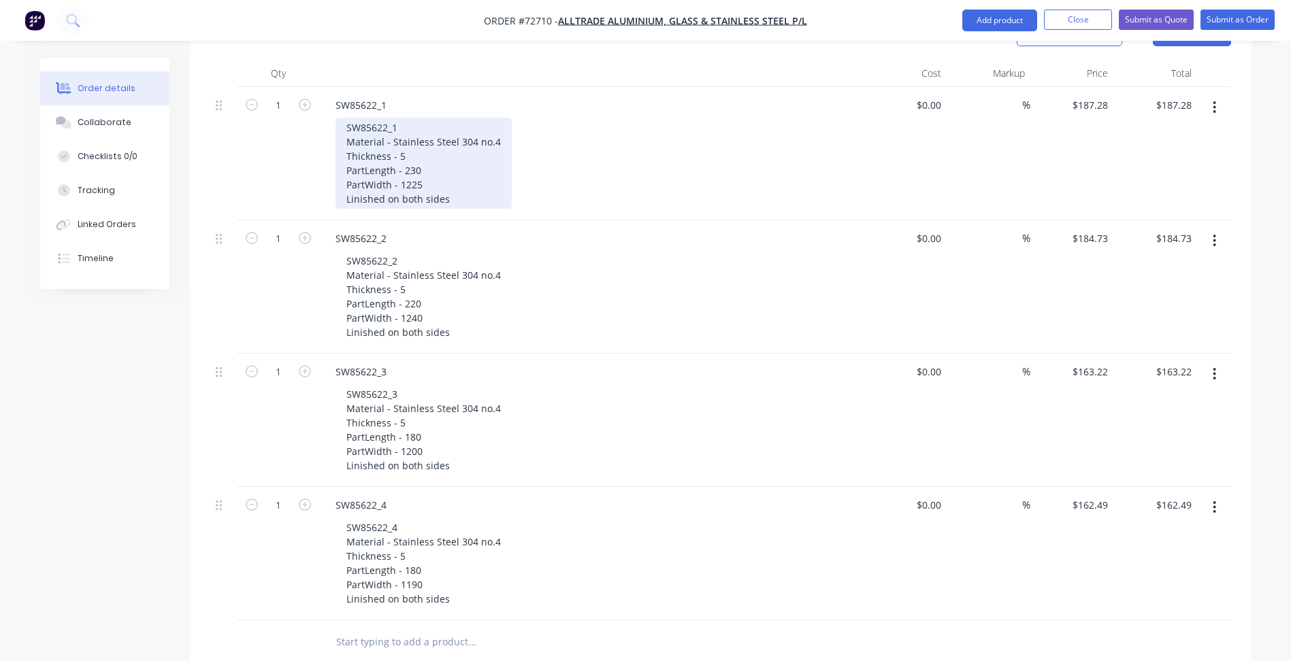
scroll to position [272, 0]
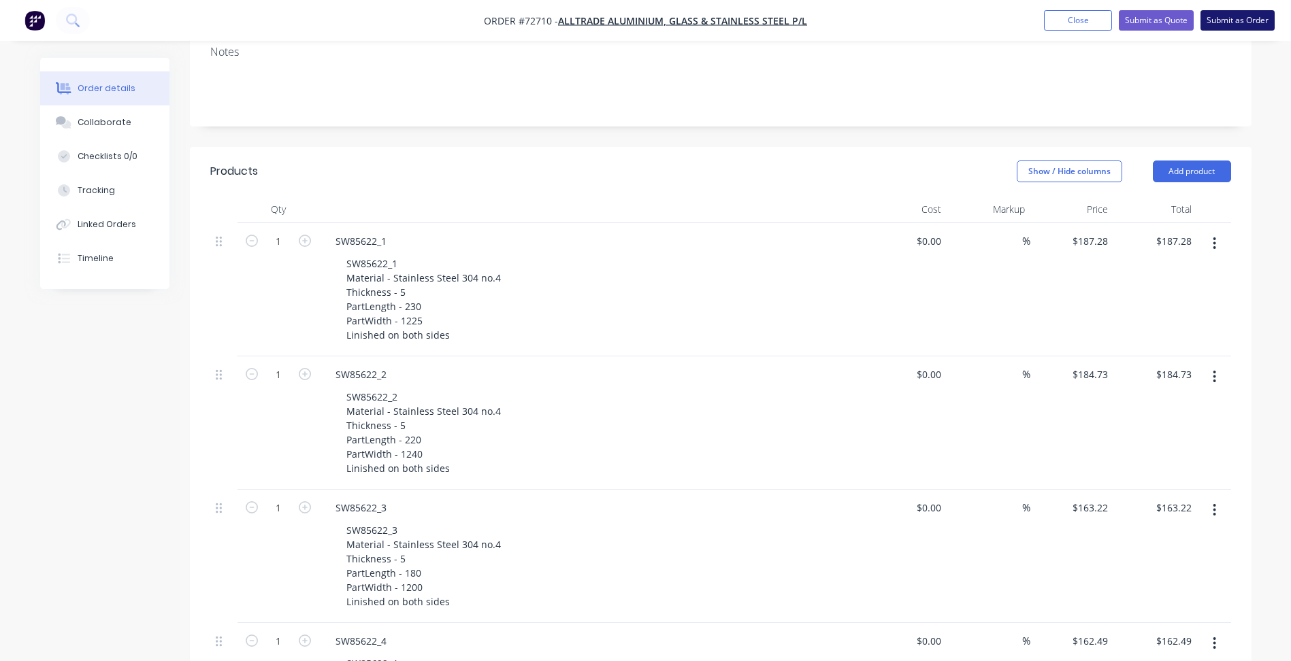
click at [1225, 20] on button "Submit as Order" at bounding box center [1237, 20] width 74 height 20
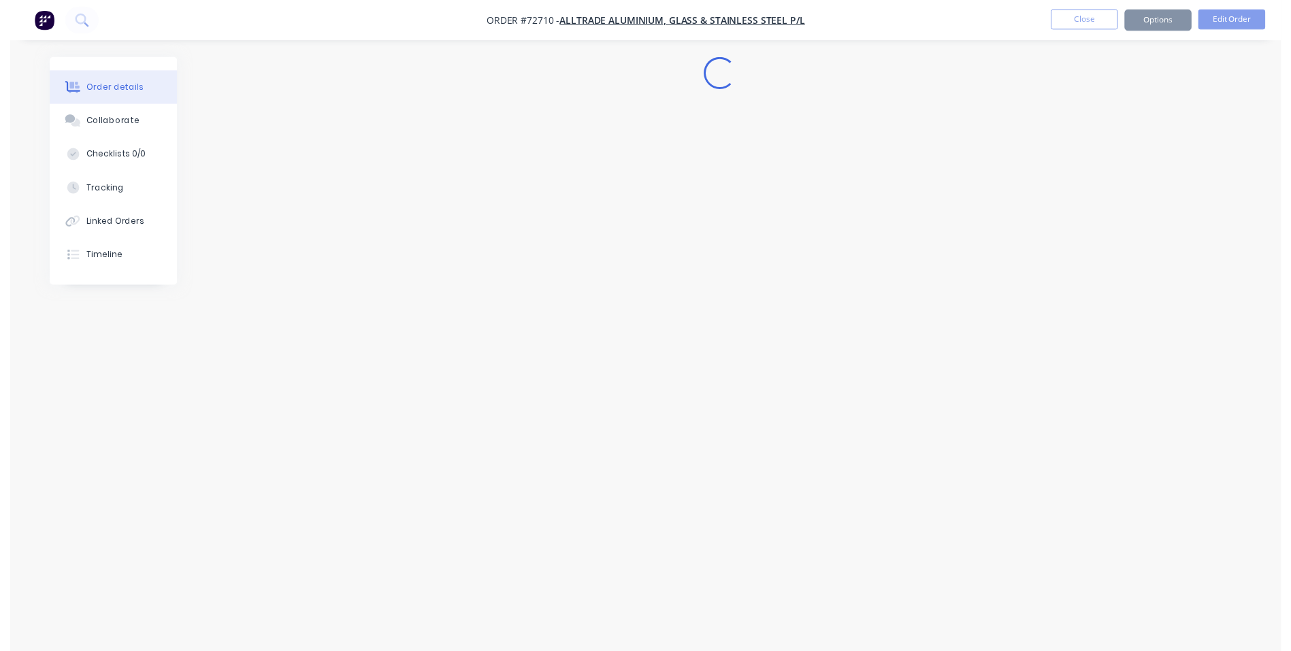
scroll to position [0, 0]
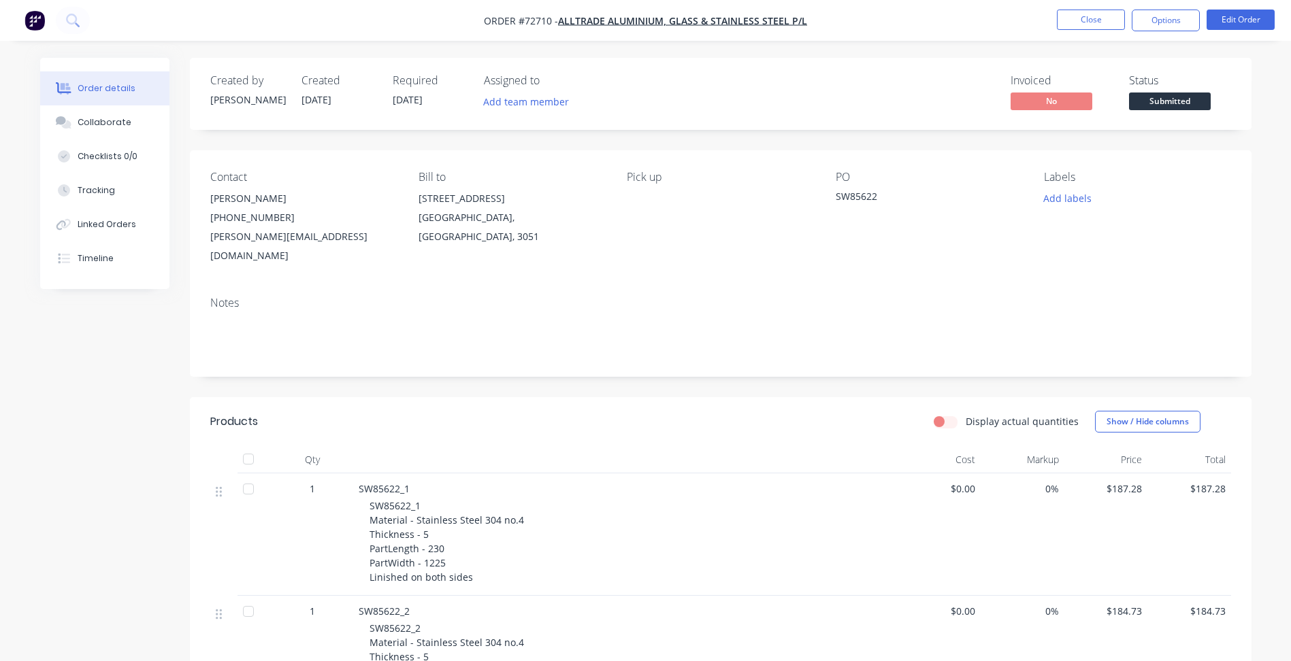
click at [1170, 101] on span "Submitted" at bounding box center [1170, 101] width 82 height 17
click at [1092, 5] on nav "Order #72710 - Alltrade Aluminium, Glass & Stainless Steel P/L Close Options Ed…" at bounding box center [645, 20] width 1291 height 41
click at [1091, 16] on button "Close" at bounding box center [1091, 20] width 68 height 20
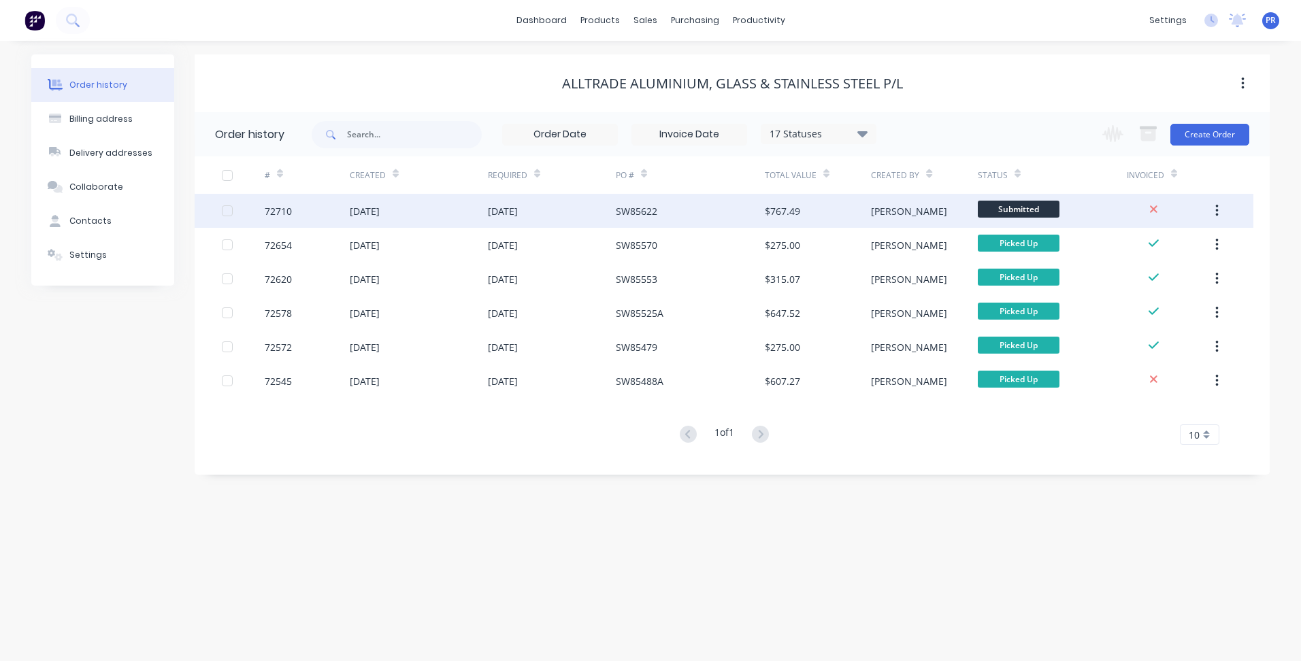
click at [1016, 210] on span "Submitted" at bounding box center [1019, 209] width 82 height 17
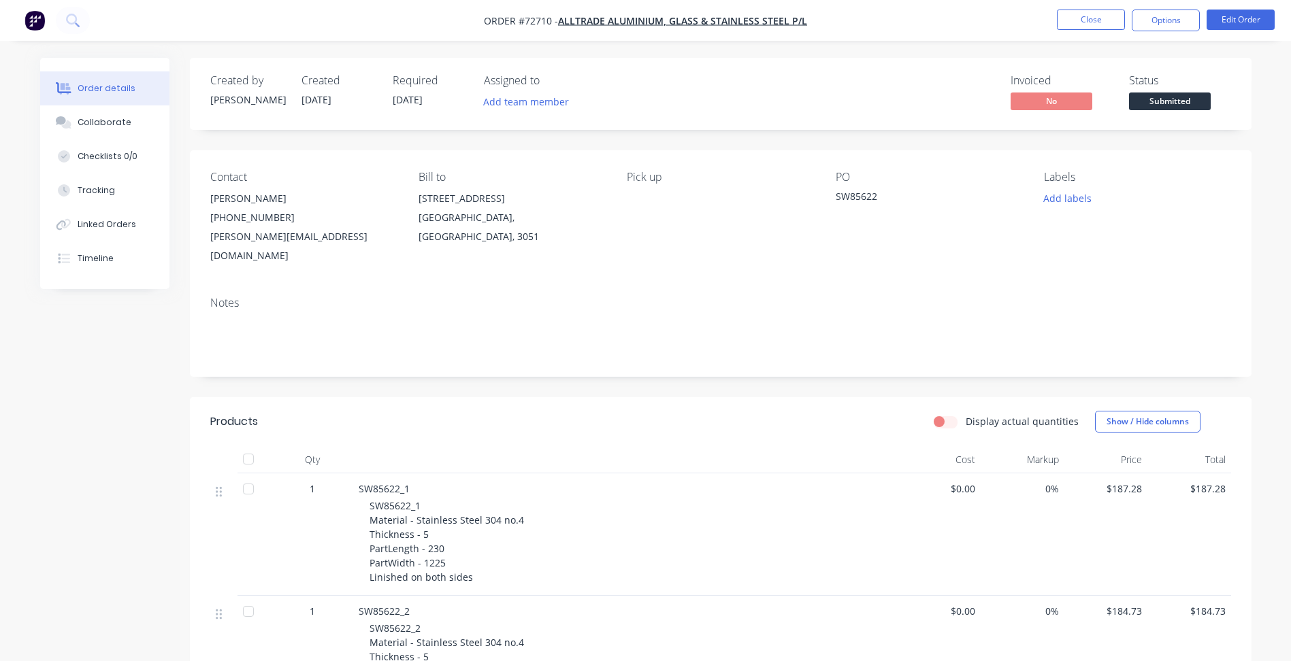
click at [1169, 101] on span "Submitted" at bounding box center [1170, 101] width 82 height 17
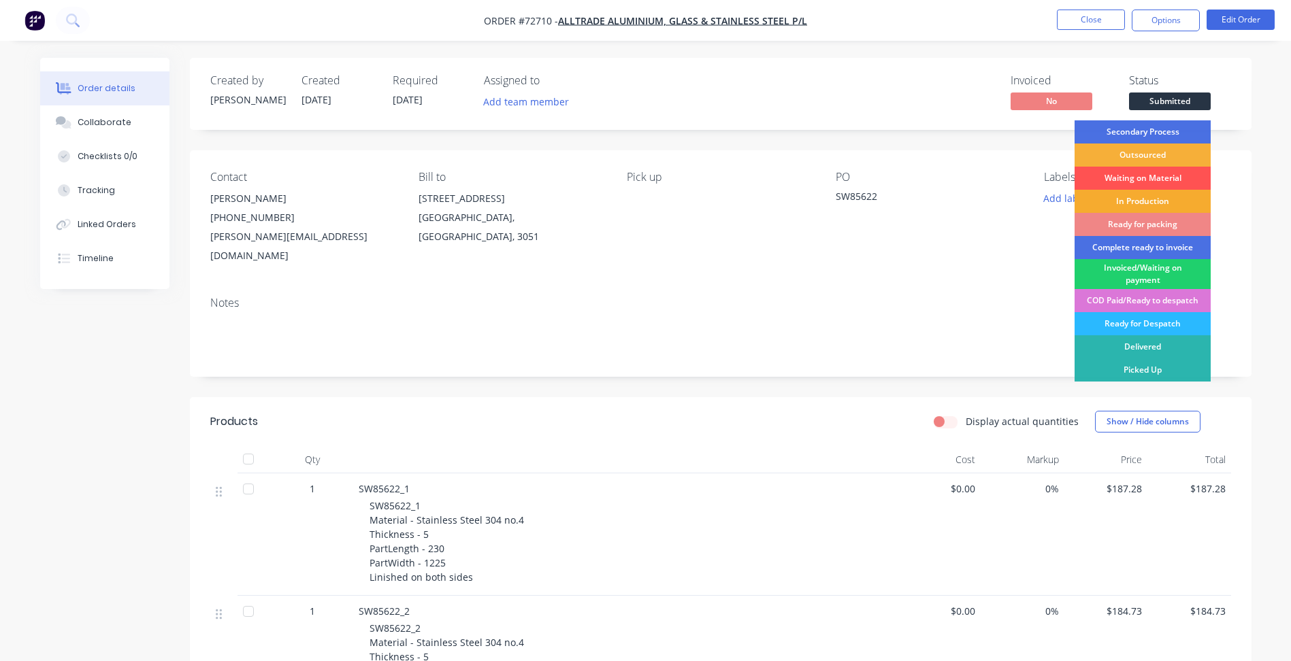
click at [1140, 198] on div "In Production" at bounding box center [1142, 201] width 136 height 23
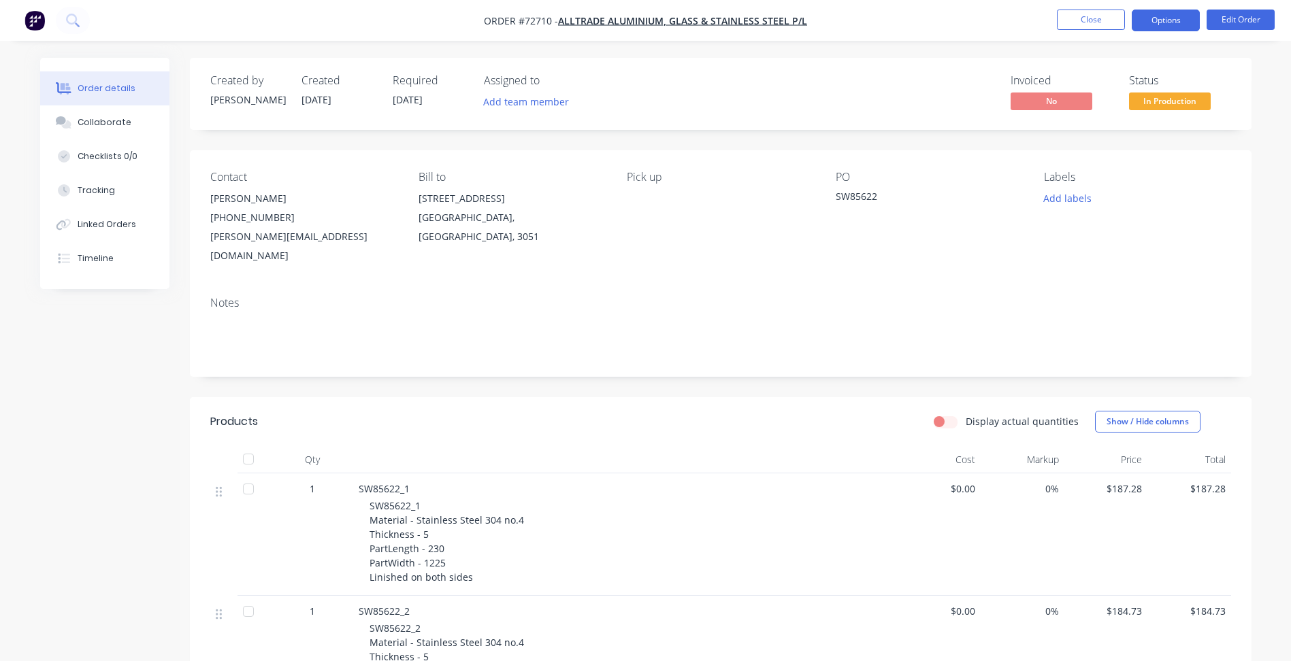
click at [1160, 17] on button "Options" at bounding box center [1165, 21] width 68 height 22
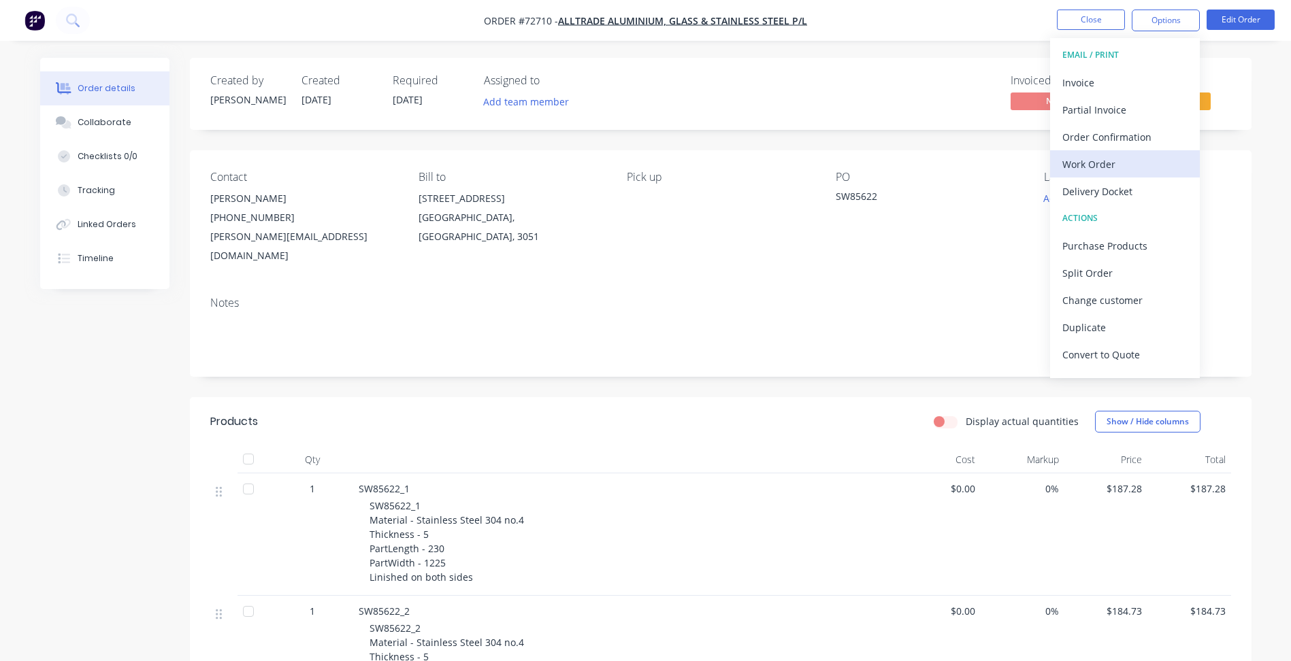
click at [1102, 163] on div "Work Order" at bounding box center [1124, 164] width 125 height 20
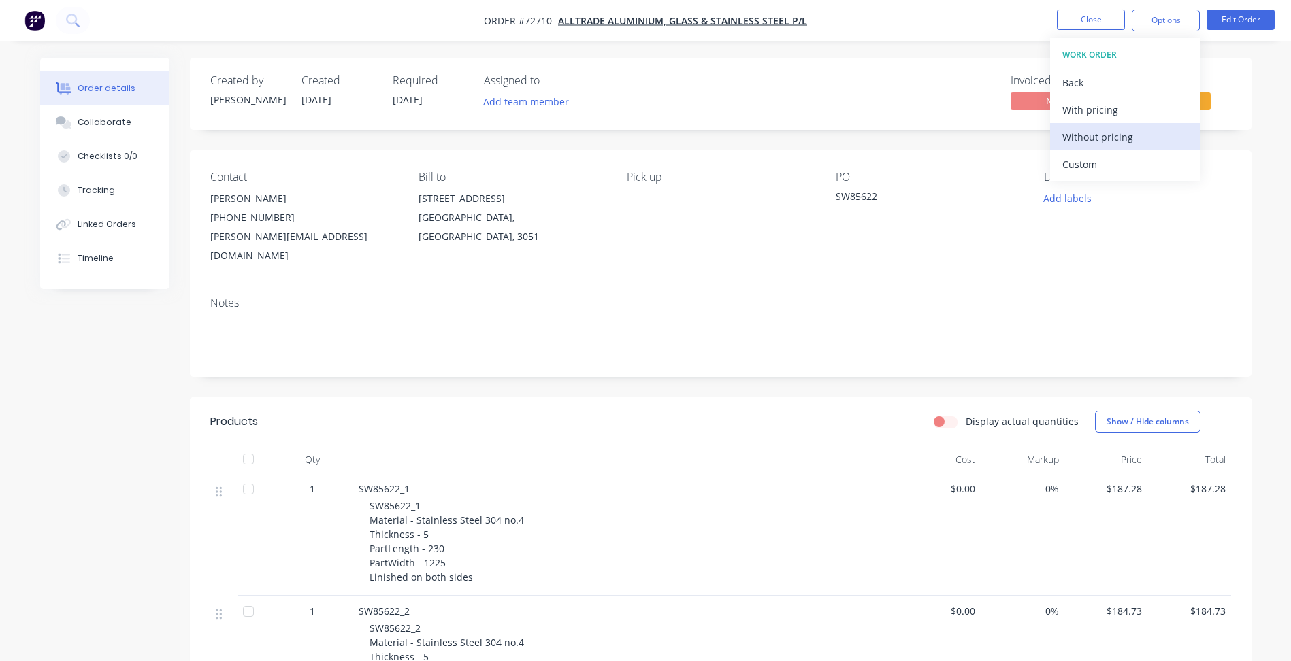
click at [1126, 146] on div "Without pricing" at bounding box center [1124, 137] width 125 height 20
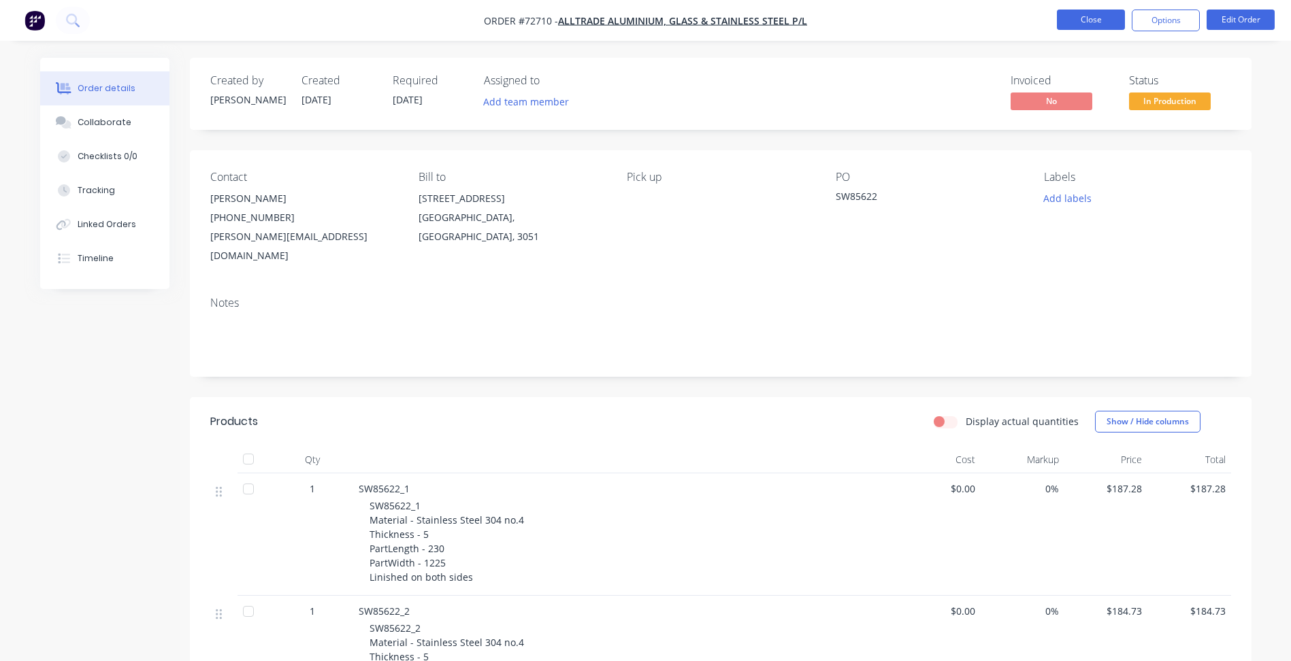
click at [1084, 22] on button "Close" at bounding box center [1091, 20] width 68 height 20
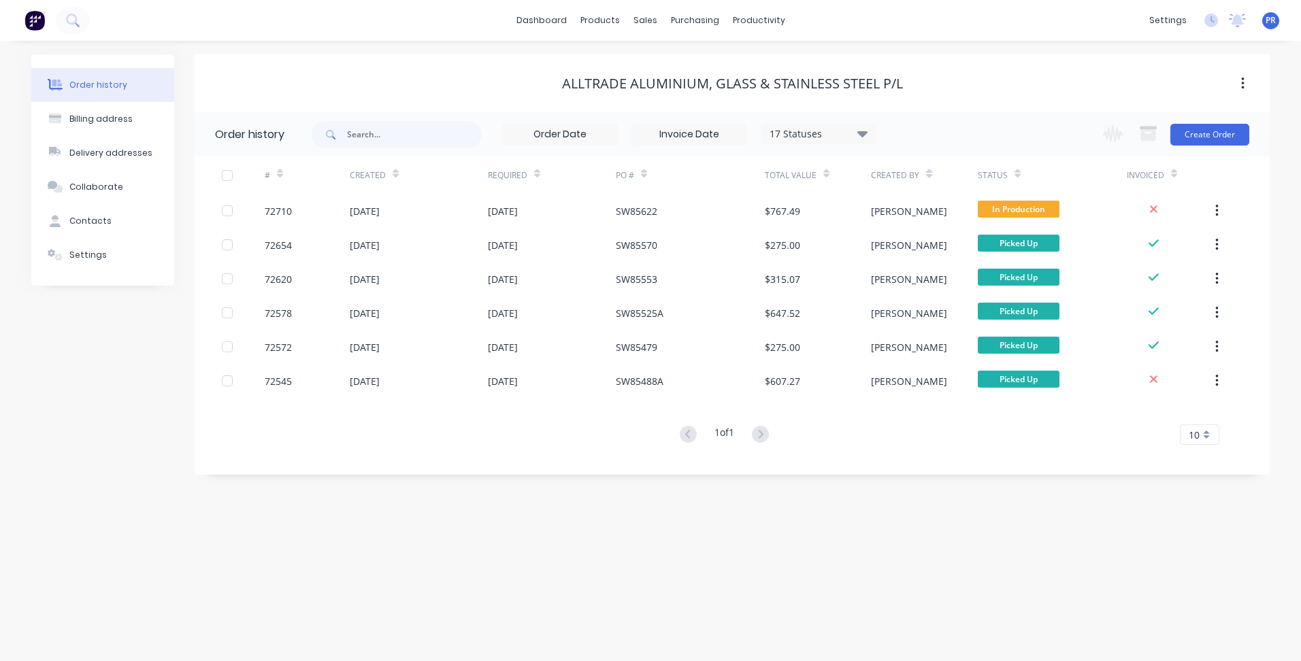
click at [405, 29] on div "dashboard products sales purchasing productivity dashboard products Product Cat…" at bounding box center [650, 20] width 1301 height 41
click at [770, 61] on div "Workflow" at bounding box center [782, 65] width 41 height 12
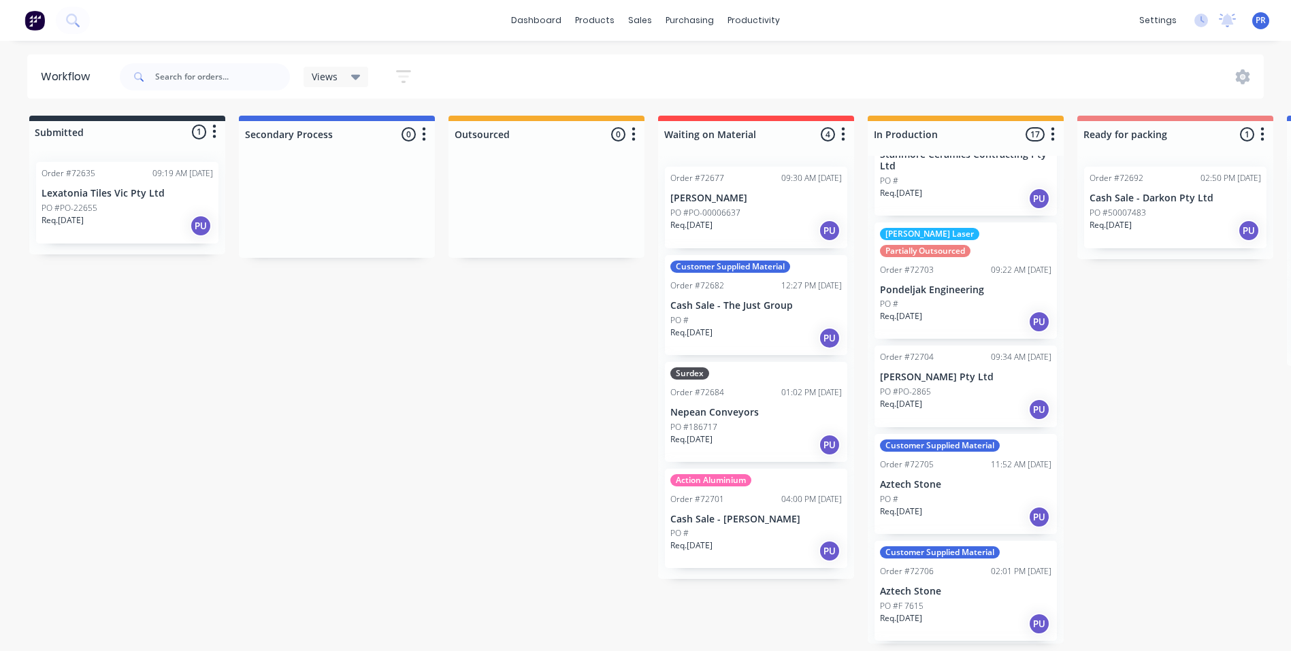
scroll to position [1278, 0]
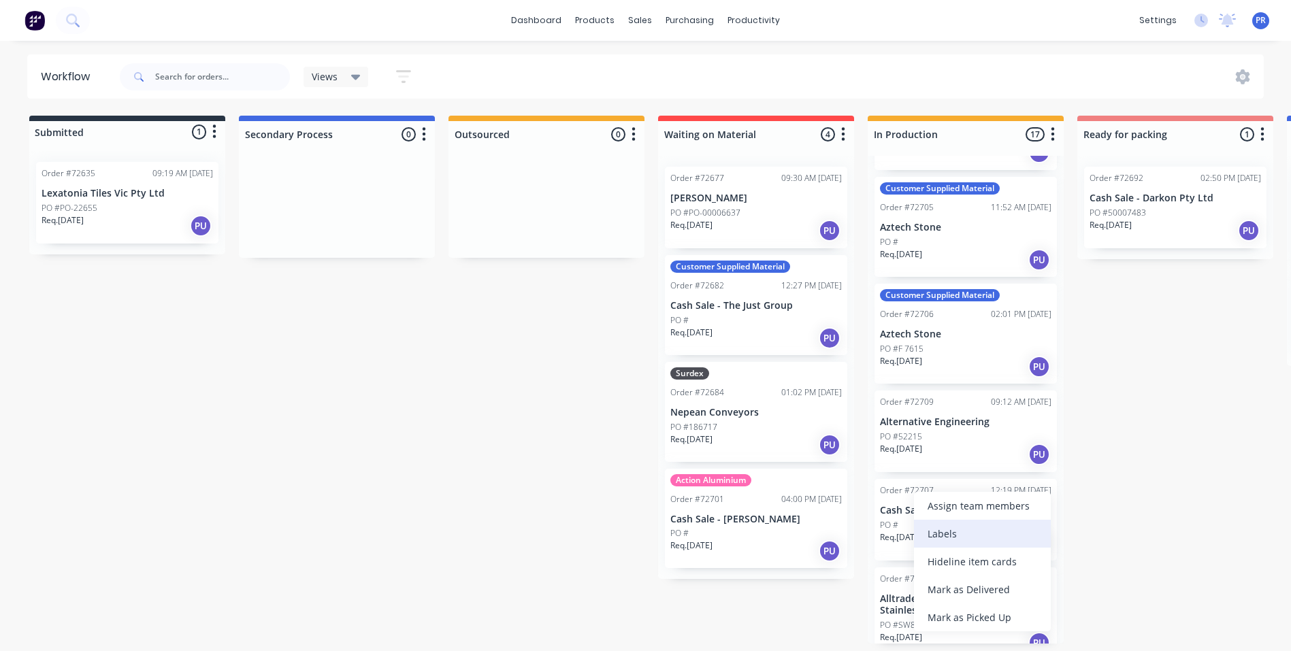
click at [960, 538] on div "Labels" at bounding box center [982, 534] width 137 height 28
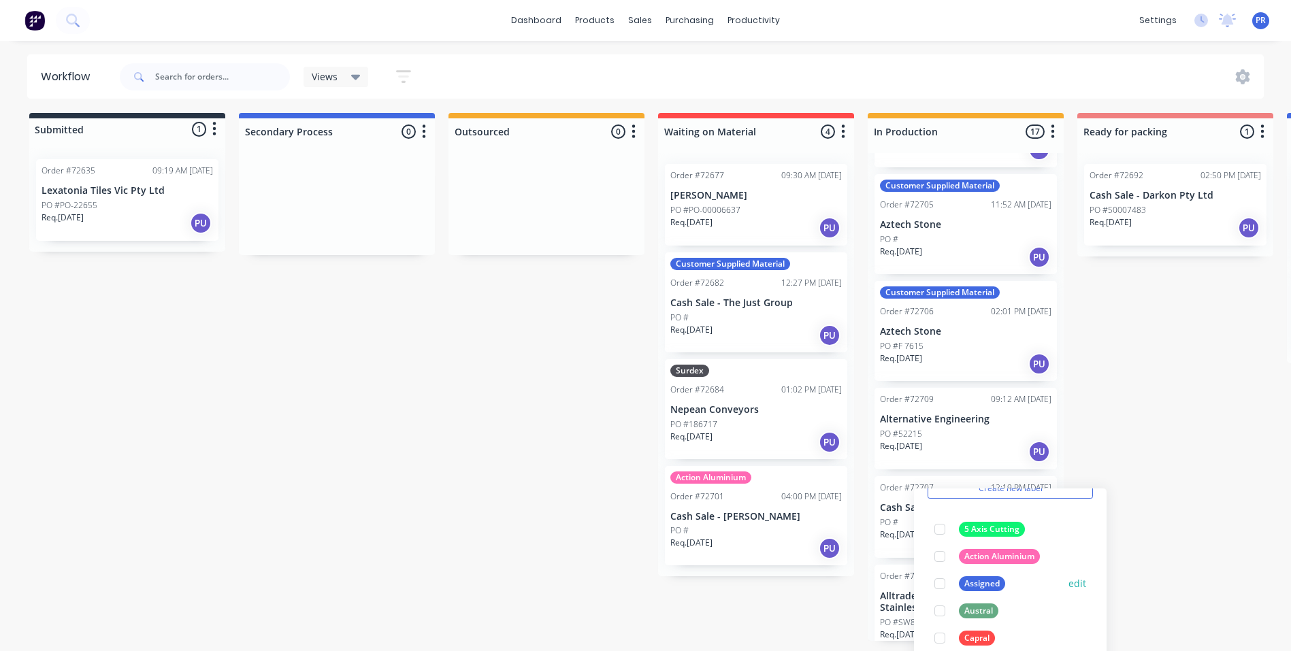
scroll to position [136, 0]
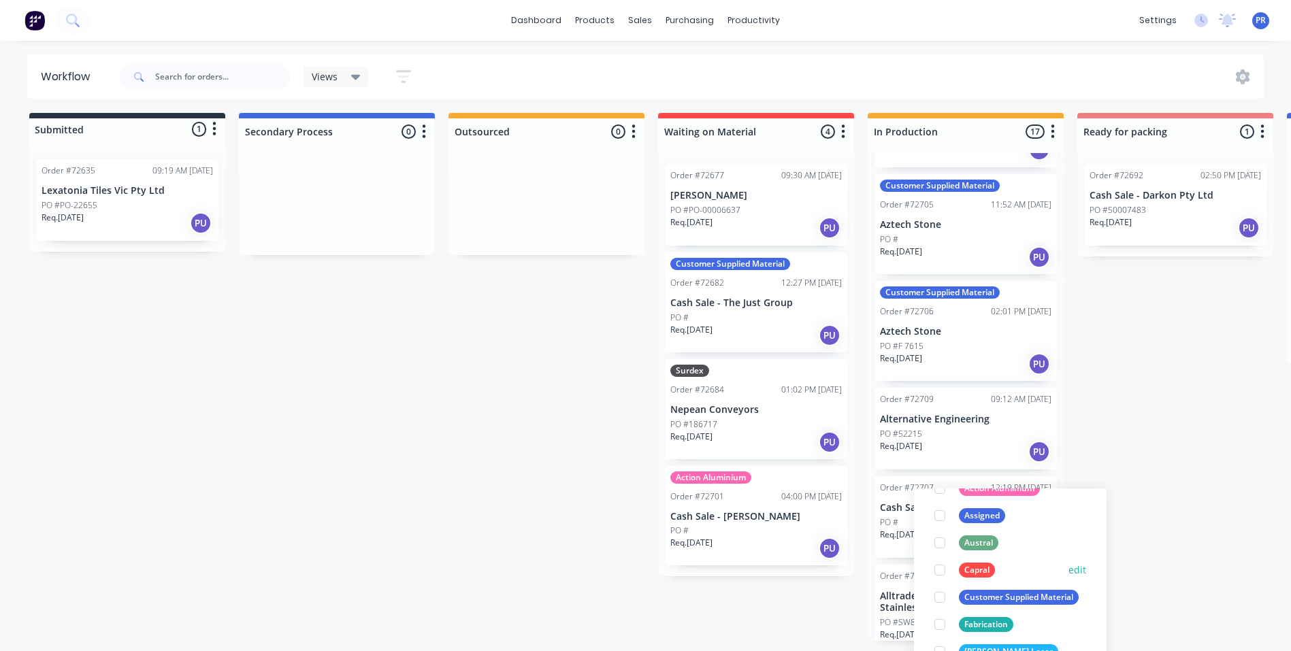
click at [937, 569] on div at bounding box center [939, 570] width 27 height 27
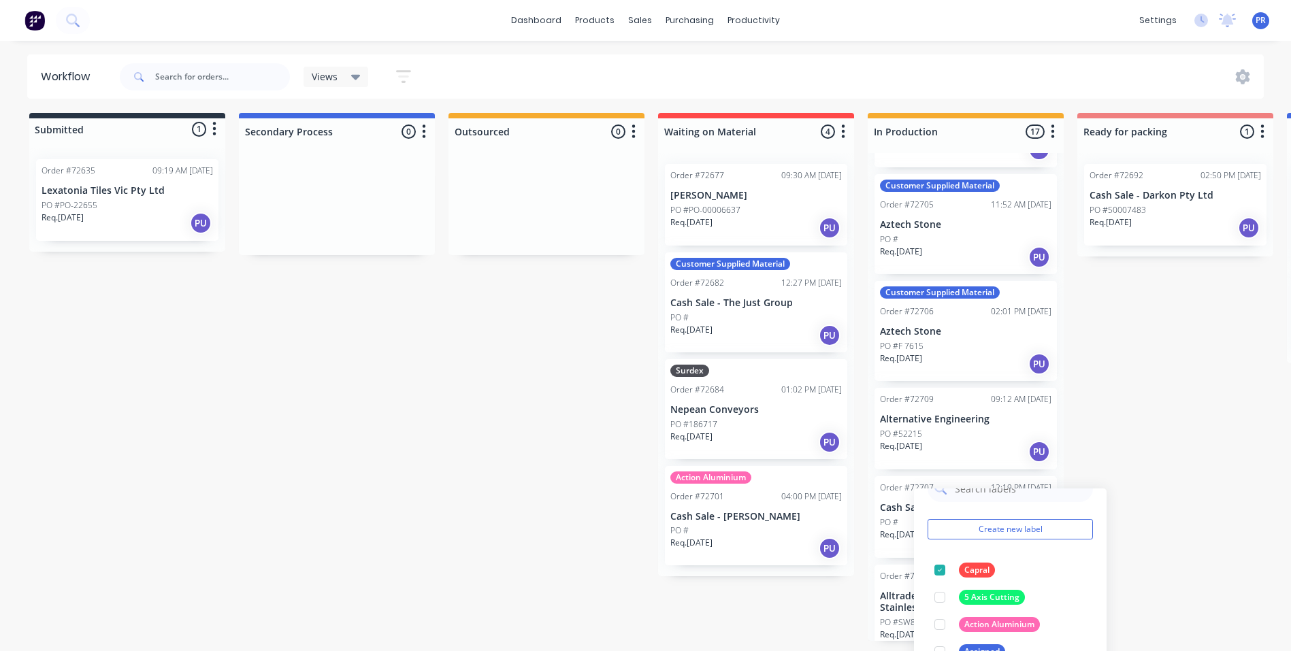
click at [552, 498] on div "Submitted 1 Status colour #273444 hex #273444 Save Cancel Summaries Total order…" at bounding box center [1223, 377] width 2466 height 528
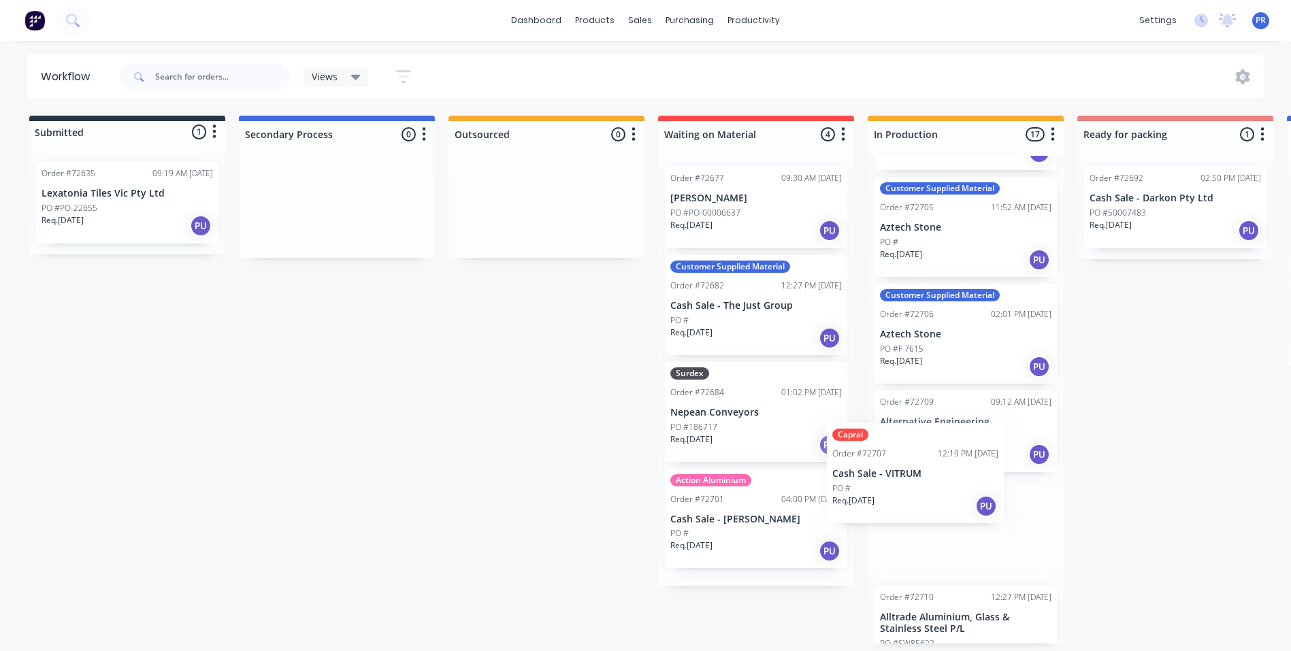
scroll to position [0, 0]
drag, startPoint x: 943, startPoint y: 515, endPoint x: 887, endPoint y: 483, distance: 64.9
click at [887, 483] on div "Customer Supplied Material Order #72680 08:17 AM [DATE] Stanmore Ceramics Contr…" at bounding box center [965, 400] width 196 height 488
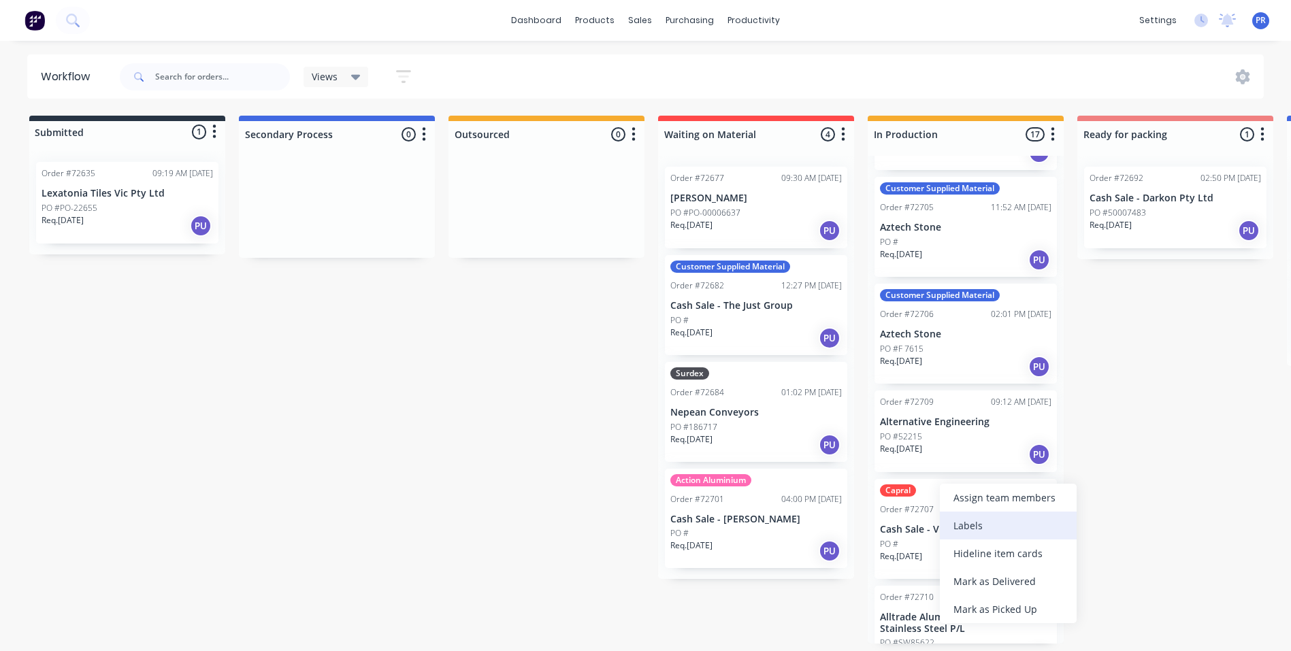
click at [969, 530] on div "Labels" at bounding box center [1008, 526] width 137 height 28
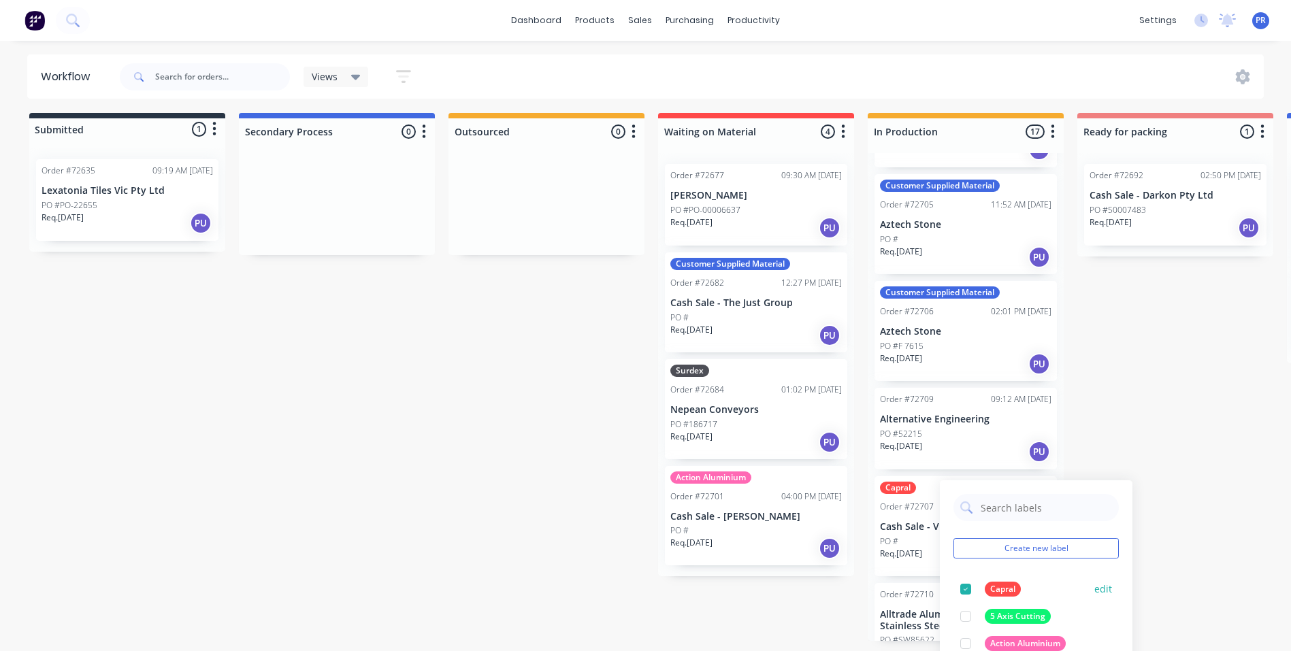
click at [967, 585] on div at bounding box center [965, 589] width 27 height 27
click at [524, 507] on div "Submitted 1 Status colour #273444 hex #273444 Save Cancel Summaries Total order…" at bounding box center [1223, 377] width 2466 height 528
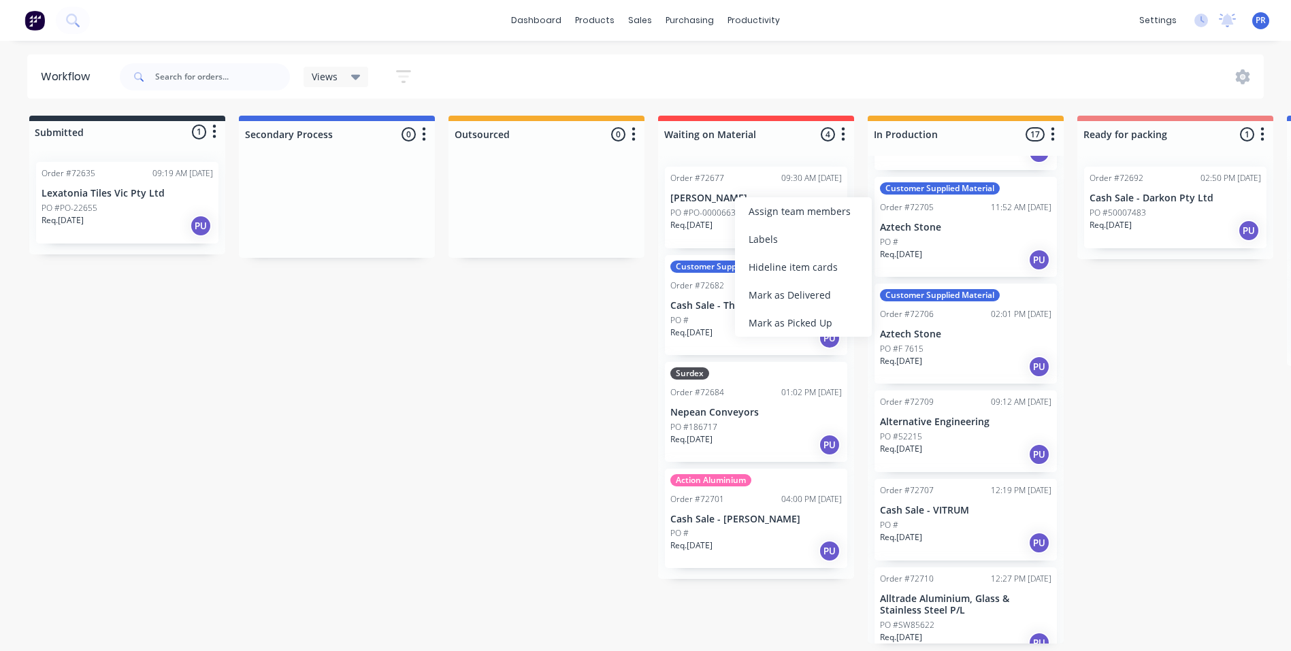
click at [503, 367] on div "Submitted 1 Status colour #273444 hex #273444 Save Cancel Summaries Total order…" at bounding box center [1223, 380] width 2466 height 528
